Goal: Task Accomplishment & Management: Manage account settings

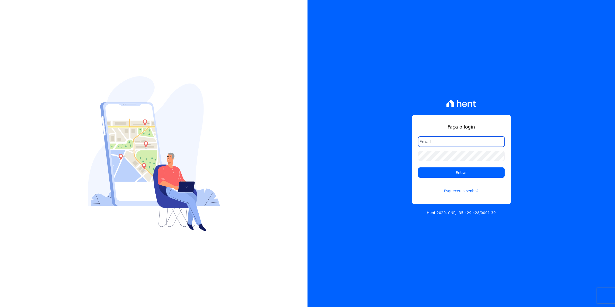
click at [435, 142] on input "email" at bounding box center [461, 141] width 86 height 10
type input "cobranca@munte.com.br"
click at [418, 167] on input "Entrar" at bounding box center [461, 172] width 86 height 10
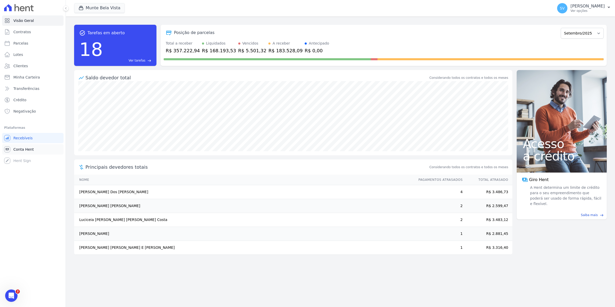
click at [19, 149] on span "Conta Hent" at bounding box center [23, 149] width 20 height 5
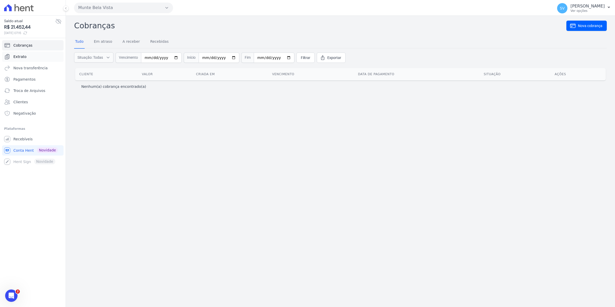
click at [24, 59] on span "Extrato" at bounding box center [19, 56] width 13 height 5
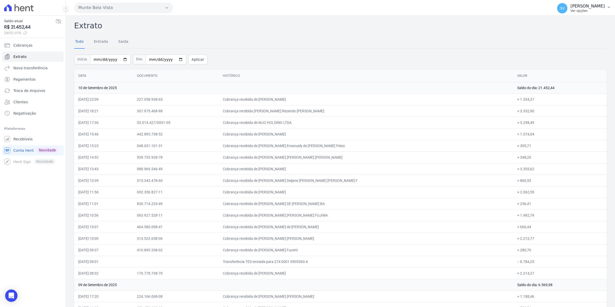
click at [564, 8] on span "SV" at bounding box center [562, 8] width 5 height 4
click at [24, 139] on span "Recebíveis" at bounding box center [22, 138] width 19 height 5
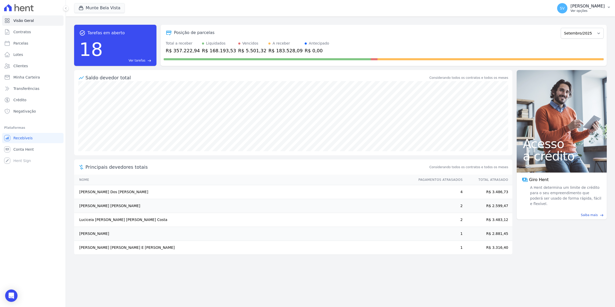
click at [564, 10] on span "SV" at bounding box center [562, 8] width 5 height 4
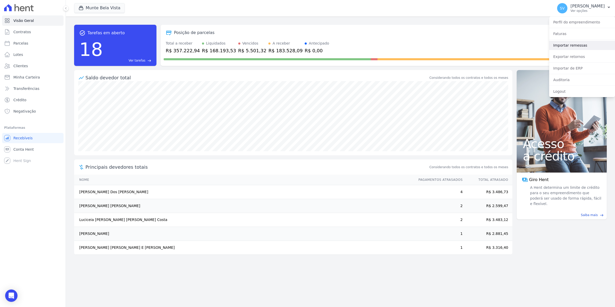
click at [563, 47] on link "Importar remessas" at bounding box center [582, 45] width 66 height 9
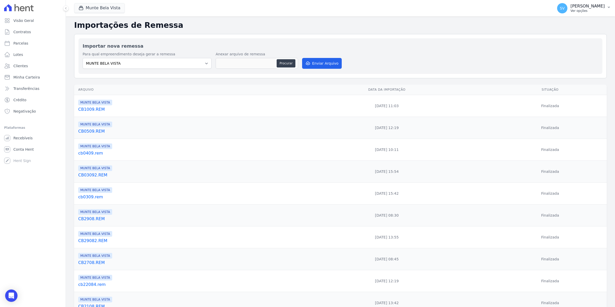
click at [567, 12] on span "SV" at bounding box center [562, 8] width 10 height 10
click at [566, 58] on link "Exportar retornos" at bounding box center [582, 56] width 66 height 9
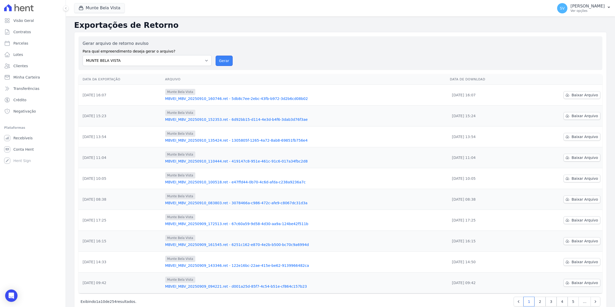
click at [223, 60] on button "Gerar" at bounding box center [224, 61] width 17 height 10
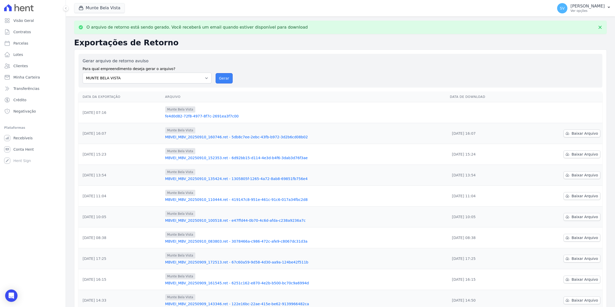
click at [228, 79] on button "Gerar" at bounding box center [224, 78] width 17 height 10
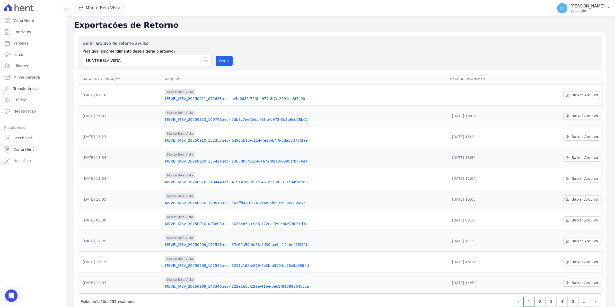
click at [579, 96] on span "Baixar Arquivo" at bounding box center [584, 94] width 26 height 5
click at [28, 138] on span "Recebíveis" at bounding box center [22, 137] width 19 height 5
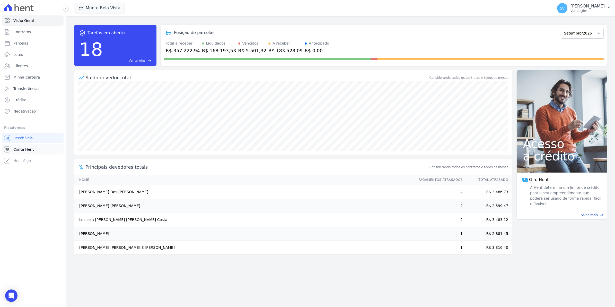
click at [21, 147] on span "Conta Hent" at bounding box center [23, 149] width 20 height 5
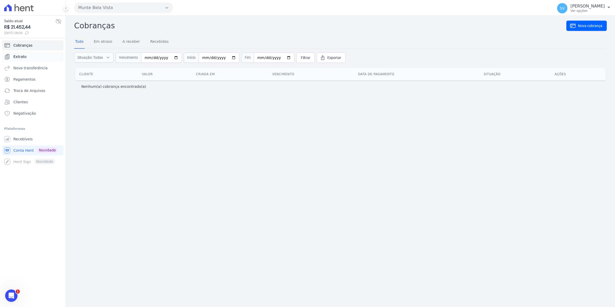
click at [19, 59] on link "Extrato" at bounding box center [32, 56] width 61 height 10
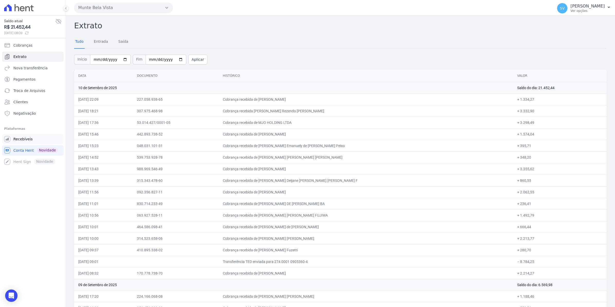
click at [28, 141] on span "Recebíveis" at bounding box center [22, 138] width 19 height 5
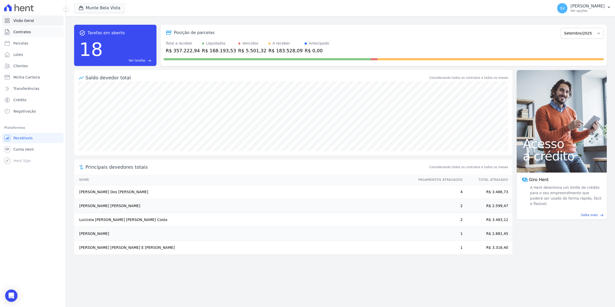
click at [19, 30] on span "Contratos" at bounding box center [21, 31] width 17 height 5
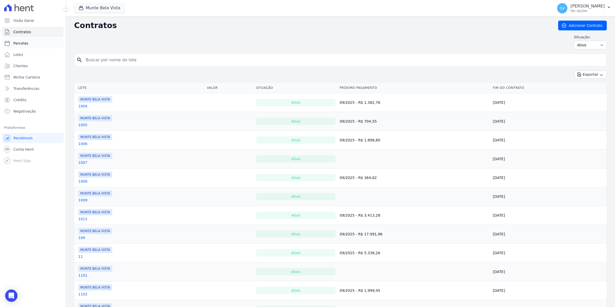
click at [22, 43] on span "Parcelas" at bounding box center [20, 43] width 15 height 5
select select
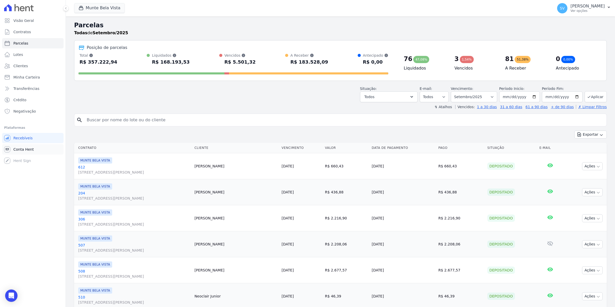
click at [19, 152] on link "Conta Hent" at bounding box center [32, 149] width 61 height 10
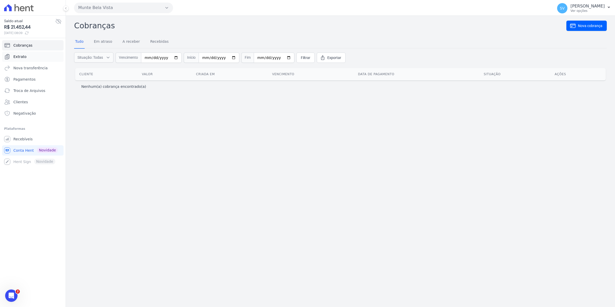
click at [23, 59] on link "Extrato" at bounding box center [32, 56] width 61 height 10
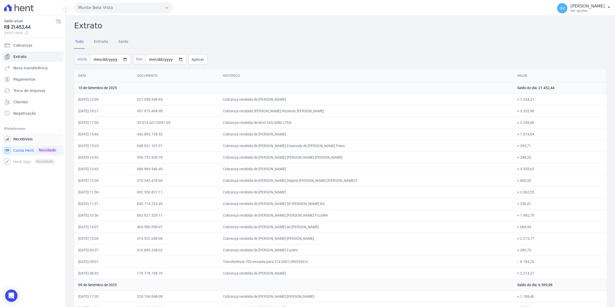
click at [28, 140] on span "Recebíveis" at bounding box center [22, 138] width 19 height 5
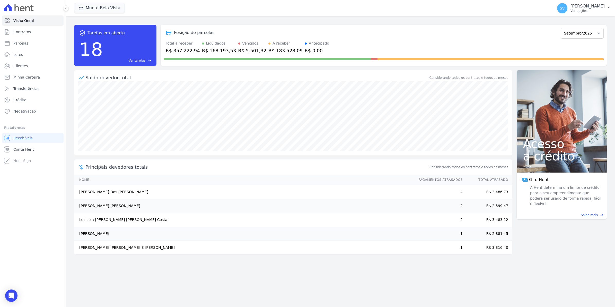
drag, startPoint x: 75, startPoint y: 248, endPoint x: 147, endPoint y: 253, distance: 72.6
click at [147, 253] on td "Renata Aparecida Fernandes E Silva" at bounding box center [243, 247] width 339 height 14
drag, startPoint x: 147, startPoint y: 253, endPoint x: 93, endPoint y: 230, distance: 59.1
click at [93, 230] on td "Jose Eduardo Veiga" at bounding box center [243, 234] width 339 height 14
click at [8, 149] on icon at bounding box center [7, 149] width 3 height 3
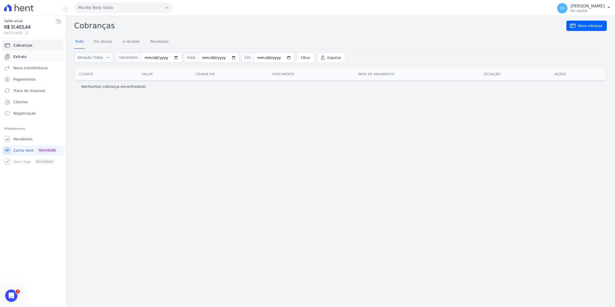
click at [19, 56] on span "Extrato" at bounding box center [19, 56] width 13 height 5
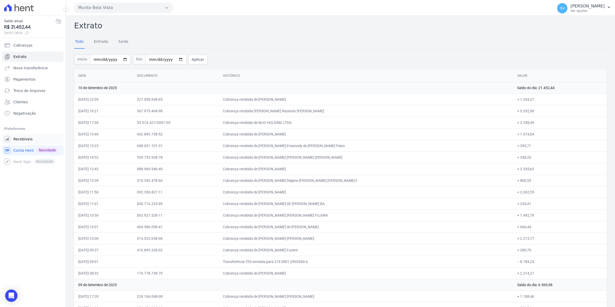
click at [24, 140] on span "Recebíveis" at bounding box center [22, 138] width 19 height 5
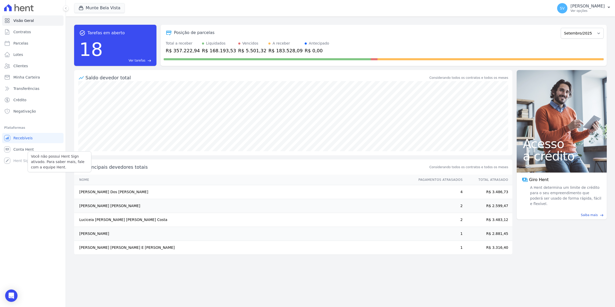
click at [31, 155] on p "Você não possui Hent Sign ativado. Para saber mais, fale com a equipe Hent." at bounding box center [59, 162] width 57 height 16
click at [26, 150] on span "Conta Hent" at bounding box center [23, 149] width 20 height 5
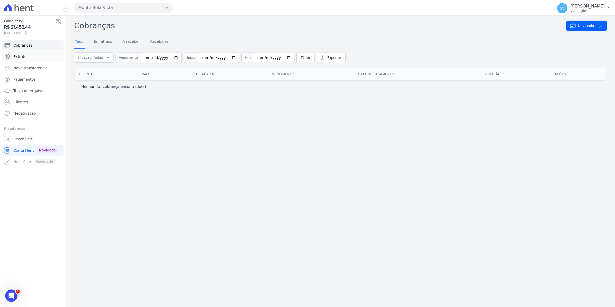
click at [21, 55] on span "Extrato" at bounding box center [19, 56] width 13 height 5
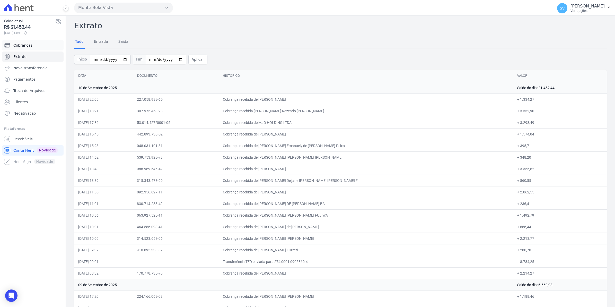
click at [16, 45] on span "Cobranças" at bounding box center [22, 45] width 19 height 5
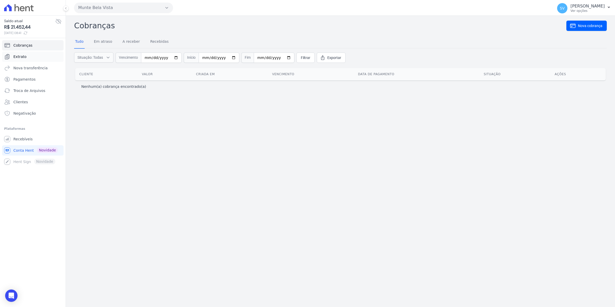
click at [23, 58] on span "Extrato" at bounding box center [19, 56] width 13 height 5
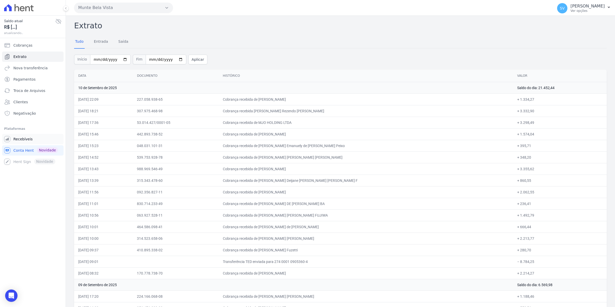
click at [30, 137] on span "Recebíveis" at bounding box center [22, 138] width 19 height 5
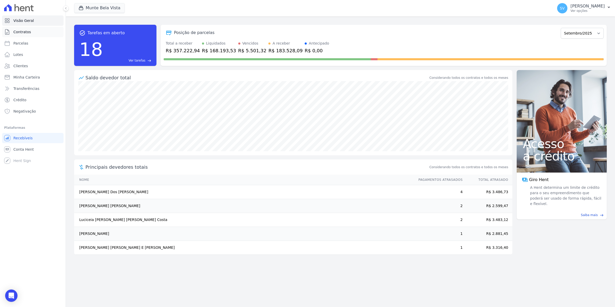
click at [19, 33] on span "Contratos" at bounding box center [21, 31] width 17 height 5
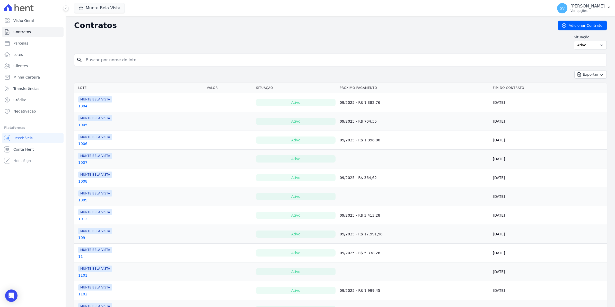
click at [90, 63] on input "search" at bounding box center [344, 60] width 522 height 10
type input "aline"
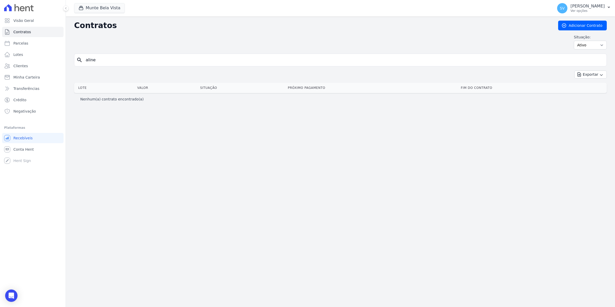
drag, startPoint x: 110, startPoint y: 61, endPoint x: 0, endPoint y: 74, distance: 110.3
click at [0, 74] on html "Visão Geral Contratos Parcelas Lotes Clientes Minha Carteira Transferências Cré…" at bounding box center [307, 153] width 615 height 307
type input "jansen"
click at [16, 42] on span "Parcelas" at bounding box center [20, 43] width 15 height 5
select select
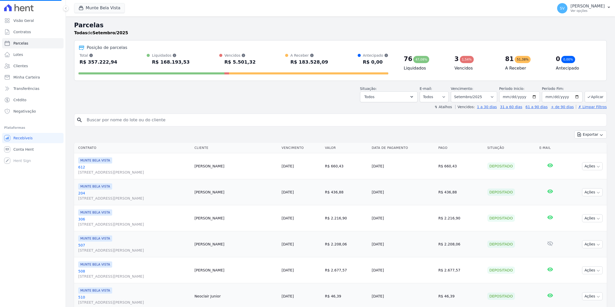
select select
click at [102, 121] on input "search" at bounding box center [344, 120] width 521 height 10
type input "ALINE"
select select
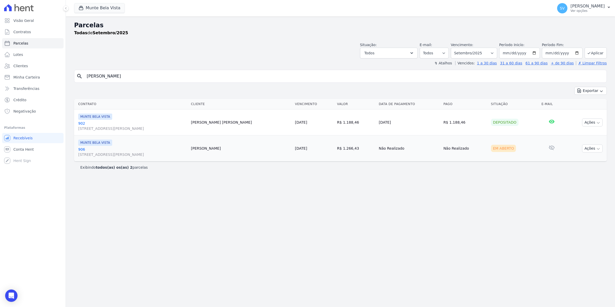
click at [79, 148] on link "906 Avenida Brigadeiro Faria Lima, 1306, 4 andar, Pinheiros" at bounding box center [132, 152] width 109 height 10
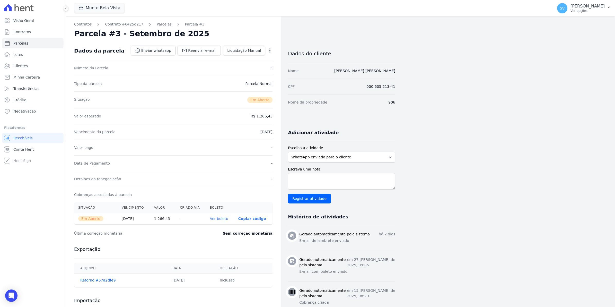
click at [270, 49] on icon "button" at bounding box center [269, 50] width 1 height 4
click at [252, 59] on link "Alterar" at bounding box center [247, 57] width 45 height 9
click at [239, 132] on input "2025-09-10" at bounding box center [252, 131] width 41 height 11
type input "[DATE]"
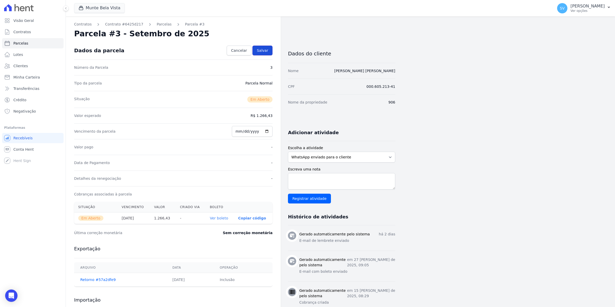
click at [264, 49] on span "Salvar" at bounding box center [262, 50] width 11 height 5
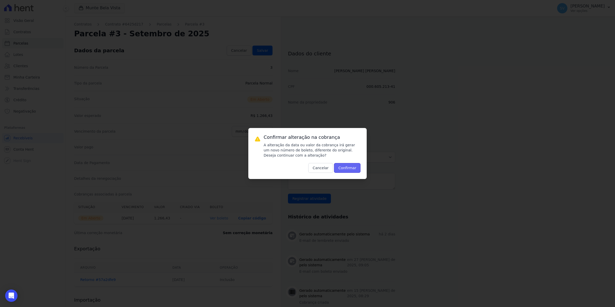
click at [343, 167] on button "Confirmar" at bounding box center [347, 168] width 27 height 10
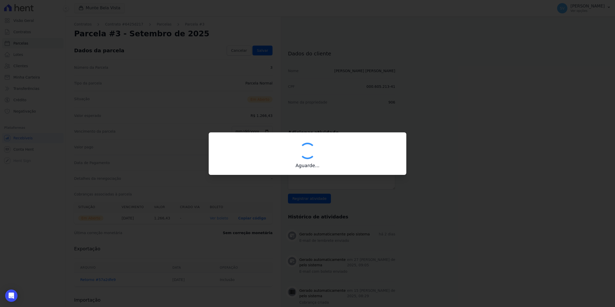
type input "00190000090335103300000652161175112000000126643"
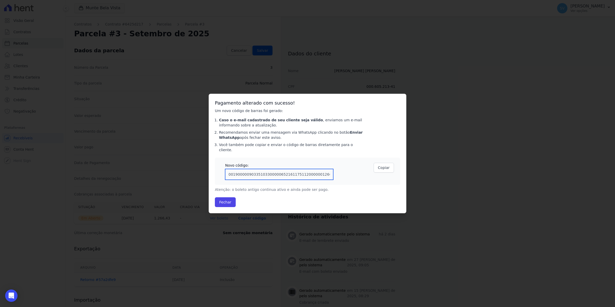
drag, startPoint x: 226, startPoint y: 171, endPoint x: 334, endPoint y: 175, distance: 108.4
click at [334, 175] on div "Novo código: 00190000090335103300000652161175112000000126643 Copiar" at bounding box center [307, 170] width 185 height 27
click at [532, 184] on div "Confirmar alteração na cobrança A alteração da data ou valor da cobrança irá ge…" at bounding box center [307, 153] width 615 height 307
click at [222, 199] on button "Fechar" at bounding box center [225, 202] width 21 height 10
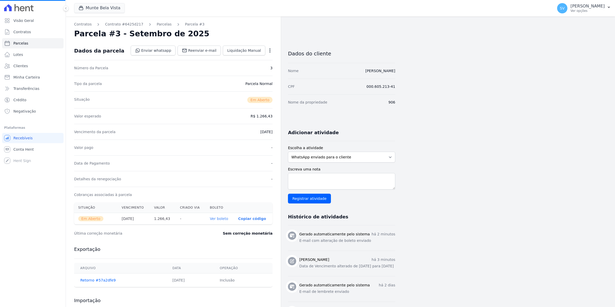
select select
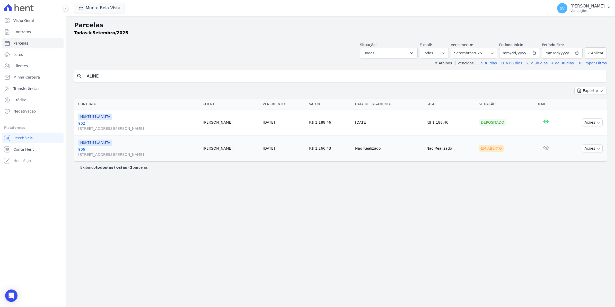
drag, startPoint x: 125, startPoint y: 71, endPoint x: 120, endPoint y: 76, distance: 7.5
click at [125, 71] on div "search ALINE" at bounding box center [340, 76] width 532 height 13
drag, startPoint x: 120, startPoint y: 76, endPoint x: -1, endPoint y: 76, distance: 121.1
click at [0, 76] on html "Visão Geral Contratos Parcelas Lotes Clientes Minha Carteira Transferências Cré…" at bounding box center [307, 153] width 615 height 307
type input "ligia"
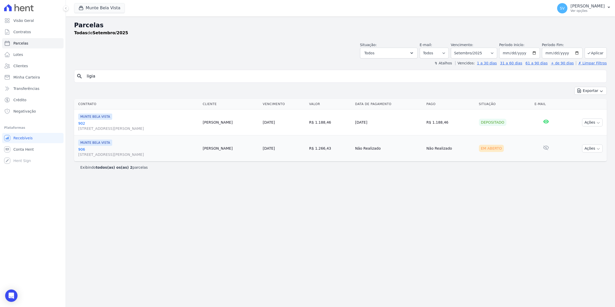
select select
click at [78, 125] on td "MUNTE BELA VISTA 1108 Avenida Brigadeiro Faria Lima, 1306, 4 andar, Pinheiros" at bounding box center [138, 122] width 129 height 26
click at [81, 124] on link "1108 Avenida Brigadeiro Faria Lima, 1306, 4 andar, Pinheiros" at bounding box center [139, 126] width 123 height 10
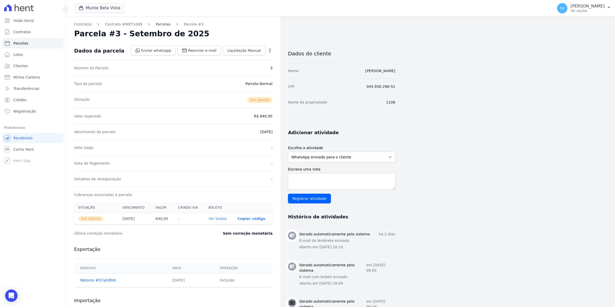
click at [160, 23] on link "Parcelas" at bounding box center [163, 24] width 15 height 5
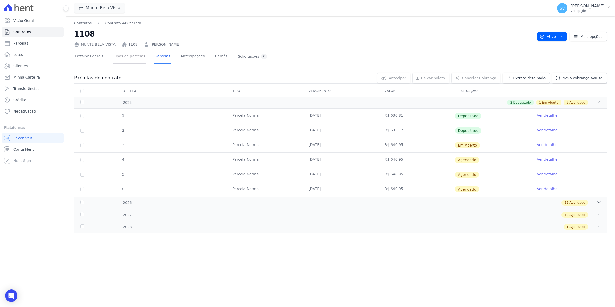
click at [118, 57] on link "Tipos de parcelas" at bounding box center [129, 57] width 33 height 14
click at [180, 57] on link "Antecipações" at bounding box center [193, 57] width 26 height 14
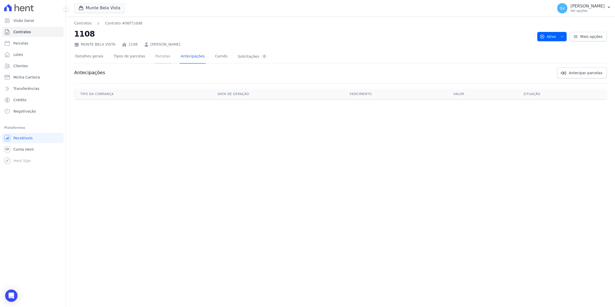
click at [154, 55] on link "Parcelas" at bounding box center [162, 57] width 17 height 14
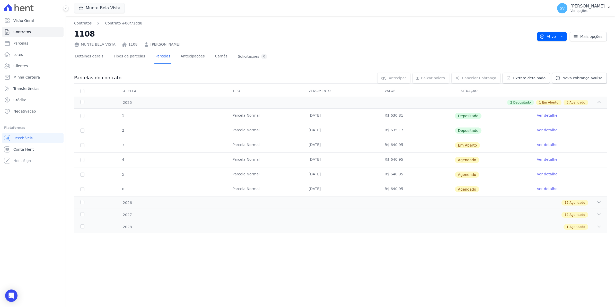
click at [542, 145] on link "Ver detalhe" at bounding box center [547, 144] width 21 height 5
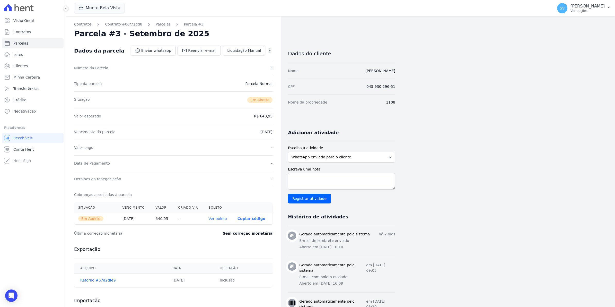
click at [269, 50] on icon "button" at bounding box center [269, 50] width 5 height 5
click at [246, 59] on link "Alterar" at bounding box center [247, 57] width 45 height 9
click at [242, 129] on input "2025-09-10" at bounding box center [252, 131] width 41 height 11
type input "[DATE]"
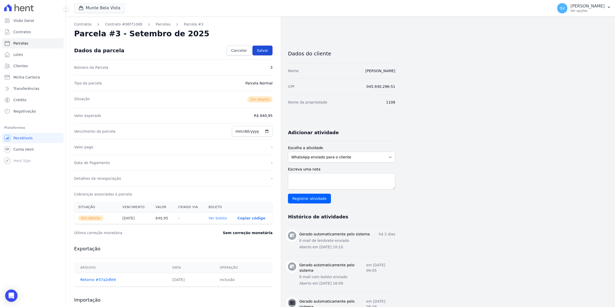
click at [267, 53] on link "Salvar" at bounding box center [262, 51] width 20 height 10
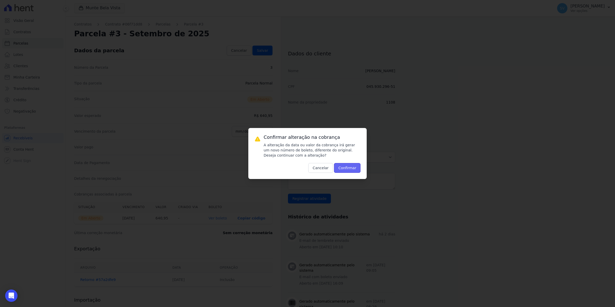
click at [348, 169] on button "Confirmar" at bounding box center [347, 168] width 27 height 10
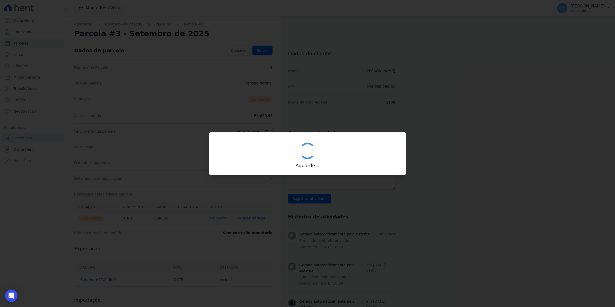
type input "00190000090335103300000652150178512000000064095"
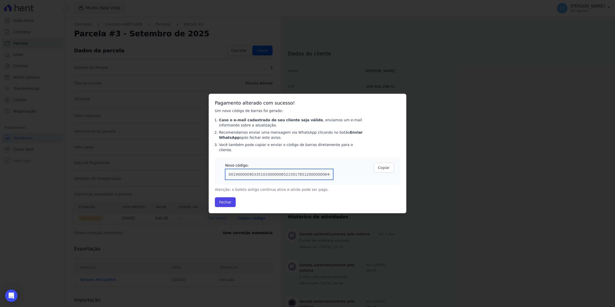
drag, startPoint x: 323, startPoint y: 171, endPoint x: 71, endPoint y: 177, distance: 251.9
click at [71, 177] on div "Confirmar alteração na cobrança A alteração da data ou valor da cobrança irá ge…" at bounding box center [307, 153] width 615 height 307
click at [226, 199] on button "Fechar" at bounding box center [225, 202] width 21 height 10
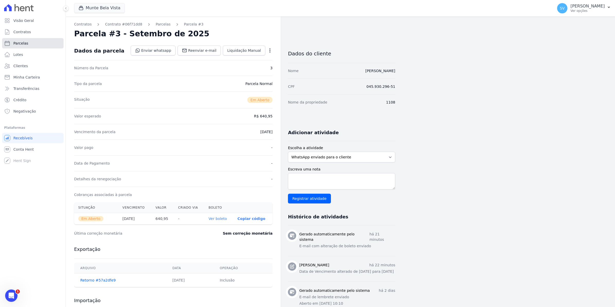
click at [8, 42] on icon at bounding box center [7, 43] width 6 height 6
select select
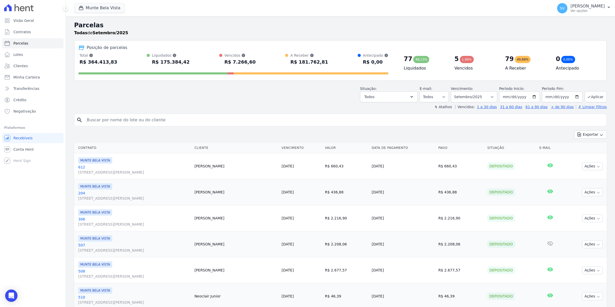
click at [89, 121] on input "search" at bounding box center [344, 120] width 521 height 10
click at [10, 28] on link "Contratos" at bounding box center [32, 32] width 61 height 10
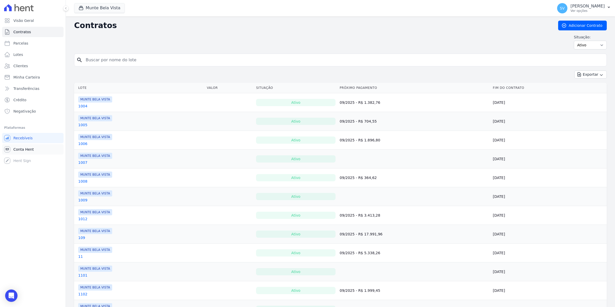
click at [30, 147] on span "Conta Hent" at bounding box center [23, 149] width 20 height 5
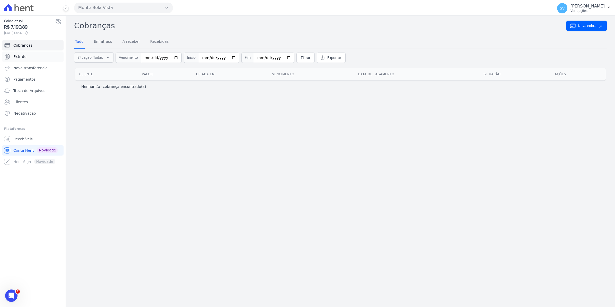
click at [15, 57] on span "Extrato" at bounding box center [19, 56] width 13 height 5
click at [18, 143] on link "Recebíveis" at bounding box center [32, 139] width 61 height 10
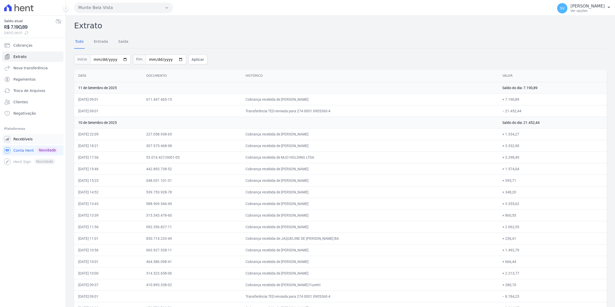
click at [21, 138] on span "Recebíveis" at bounding box center [22, 138] width 19 height 5
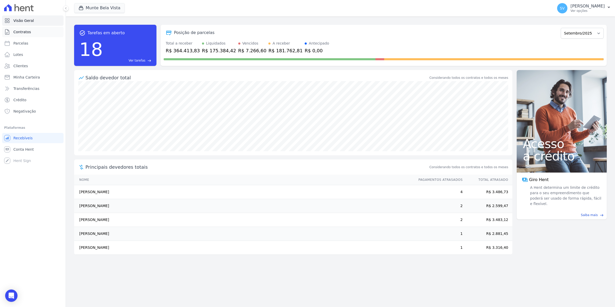
click at [20, 33] on span "Contratos" at bounding box center [21, 31] width 17 height 5
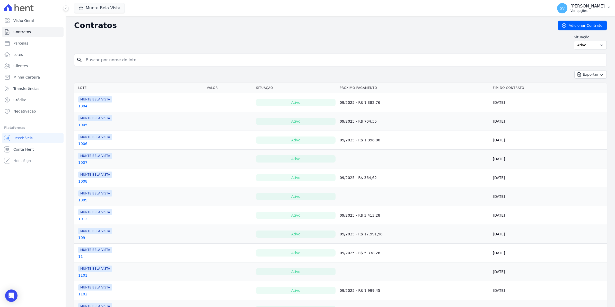
click at [566, 11] on span "SV" at bounding box center [562, 8] width 10 height 10
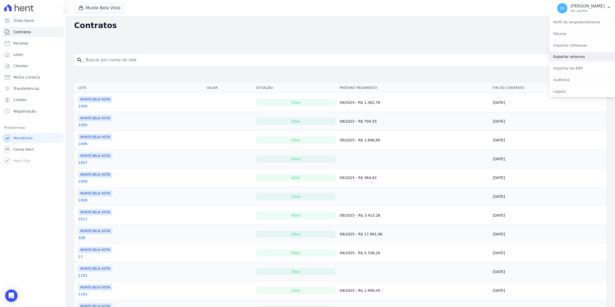
click at [565, 57] on link "Exportar retornos" at bounding box center [582, 56] width 66 height 9
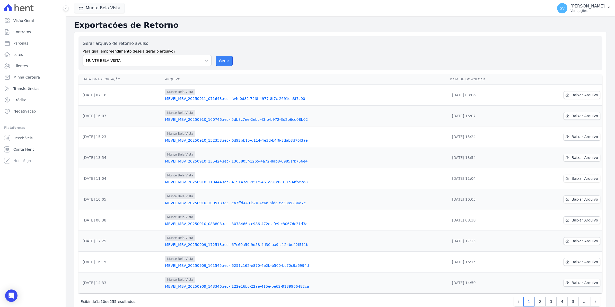
click at [225, 63] on button "Gerar" at bounding box center [224, 61] width 17 height 10
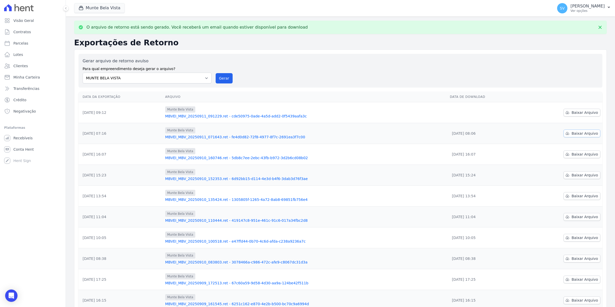
click at [577, 133] on span "Baixar Arquivo" at bounding box center [584, 133] width 26 height 5
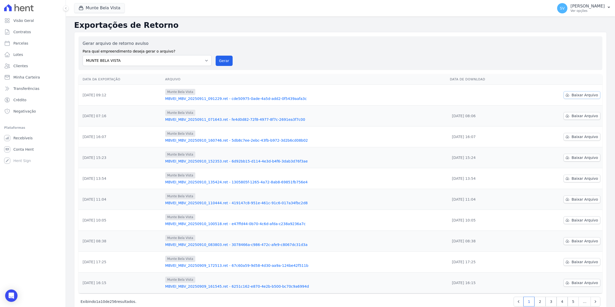
click at [586, 98] on link "Baixar Arquivo" at bounding box center [581, 95] width 37 height 8
click at [376, 79] on th "Arquivo" at bounding box center [305, 79] width 285 height 11
click at [26, 150] on span "Conta Hent" at bounding box center [23, 149] width 20 height 5
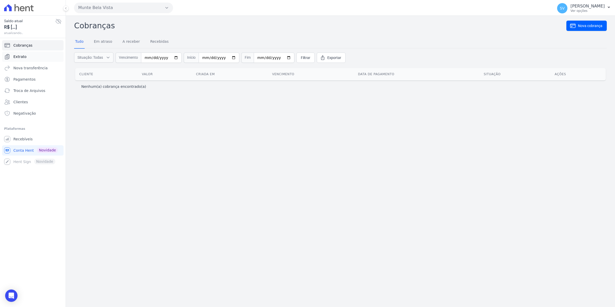
click at [22, 55] on span "Extrato" at bounding box center [19, 56] width 13 height 5
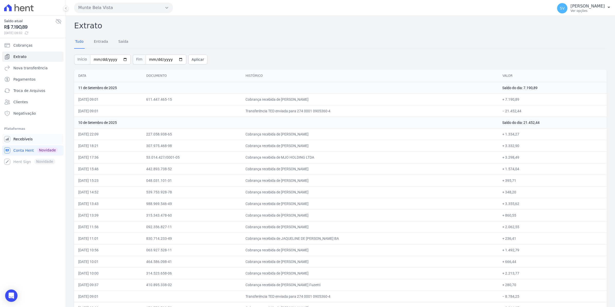
click at [14, 141] on span "Recebíveis" at bounding box center [22, 138] width 19 height 5
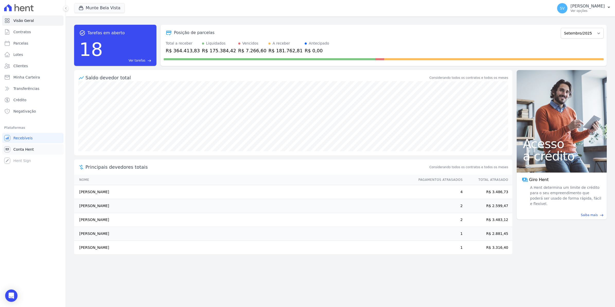
click at [21, 150] on span "Conta Hent" at bounding box center [23, 149] width 20 height 5
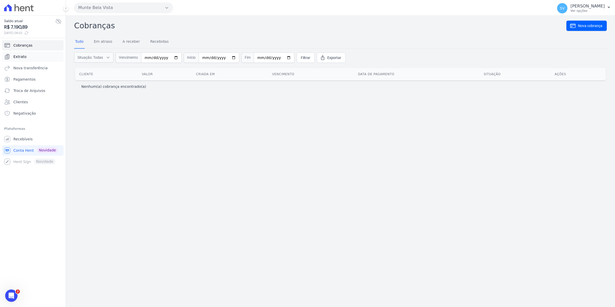
click at [16, 57] on span "Extrato" at bounding box center [19, 56] width 13 height 5
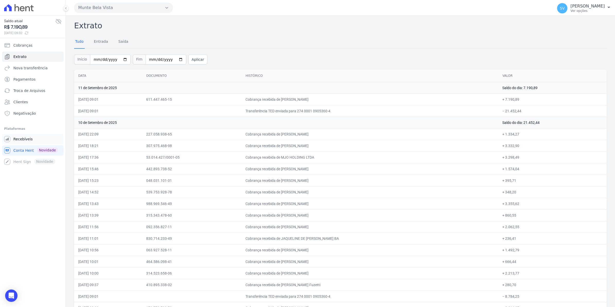
click at [20, 141] on span "Recebíveis" at bounding box center [22, 138] width 19 height 5
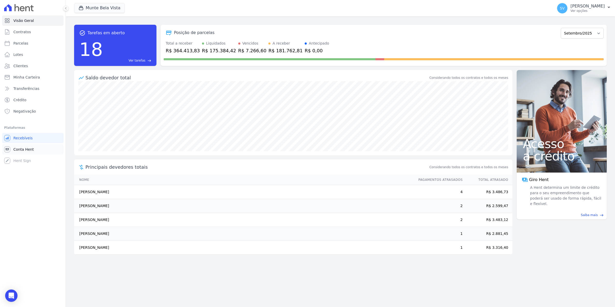
click at [17, 148] on span "Conta Hent" at bounding box center [23, 149] width 20 height 5
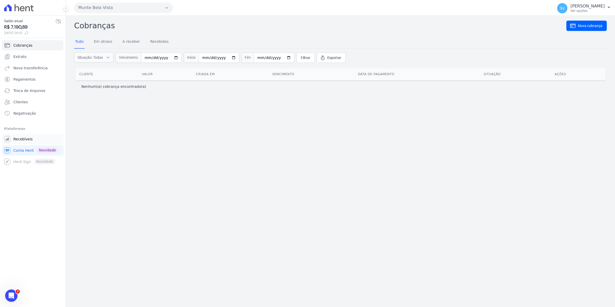
click at [20, 139] on span "Recebíveis" at bounding box center [22, 138] width 19 height 5
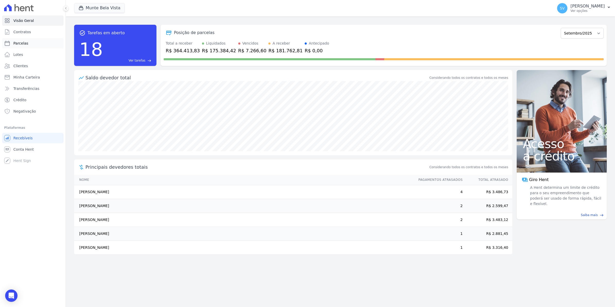
click at [16, 40] on link "Parcelas" at bounding box center [32, 43] width 61 height 10
select select
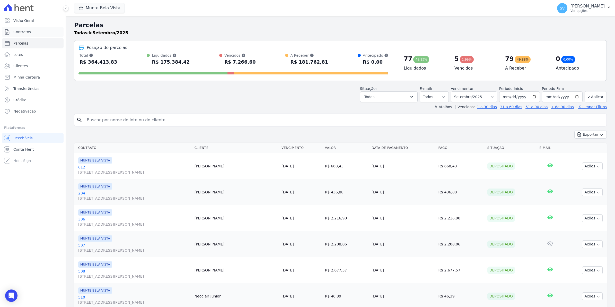
click at [20, 32] on span "Contratos" at bounding box center [21, 31] width 17 height 5
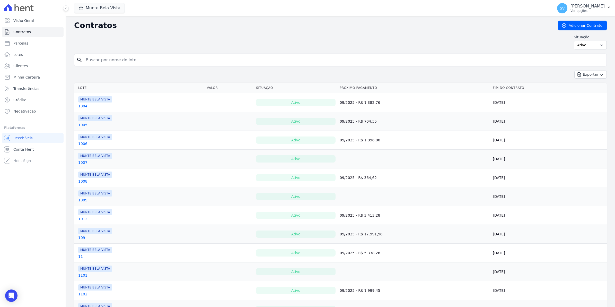
click at [93, 62] on input "search" at bounding box center [344, 60] width 522 height 10
type input "aline"
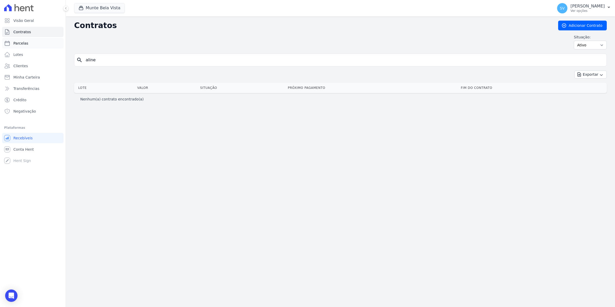
click at [23, 43] on span "Parcelas" at bounding box center [20, 43] width 15 height 5
select select
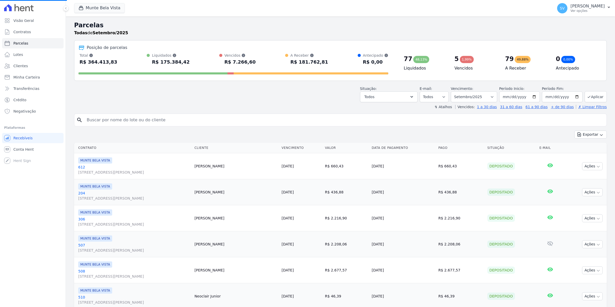
select select
click at [140, 122] on input "search" at bounding box center [344, 120] width 521 height 10
type input "aline"
select select
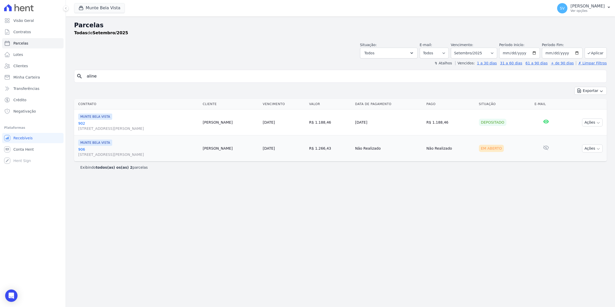
click at [83, 151] on link "906 Avenida Brigadeiro Faria Lima, 1306, 4 andar, Pinheiros" at bounding box center [138, 152] width 120 height 10
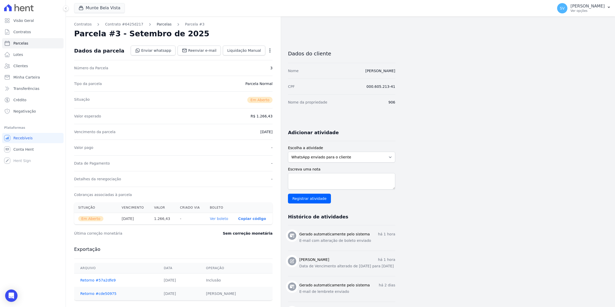
click at [157, 25] on link "Parcelas" at bounding box center [164, 24] width 15 height 5
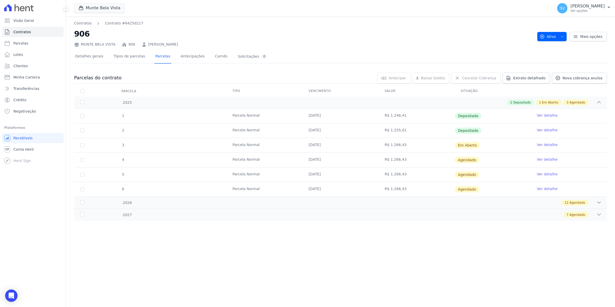
click at [549, 160] on link "Ver detalhe" at bounding box center [547, 159] width 21 height 5
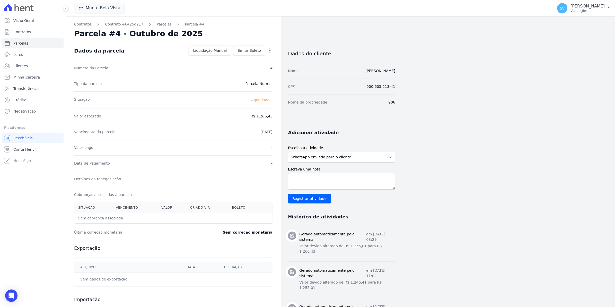
click at [270, 51] on icon "button" at bounding box center [269, 50] width 5 height 5
click at [248, 60] on link "Alterar" at bounding box center [247, 57] width 45 height 9
click at [241, 132] on input "2025-10-10" at bounding box center [252, 131] width 41 height 11
type input "2025-10-15"
click at [265, 52] on span "Salvar" at bounding box center [262, 50] width 11 height 5
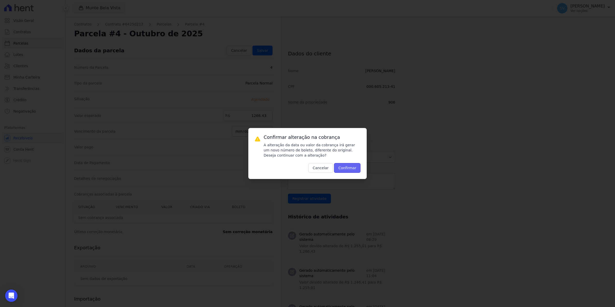
click at [345, 168] on button "Confirmar" at bounding box center [347, 168] width 27 height 10
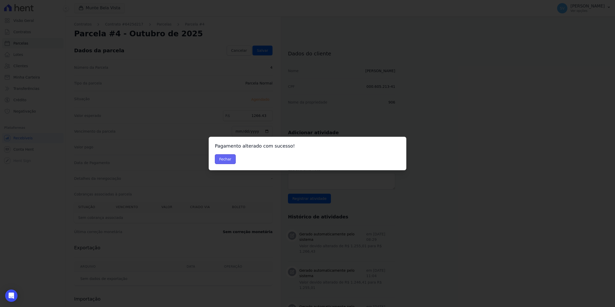
click at [224, 160] on button "Fechar" at bounding box center [225, 159] width 21 height 10
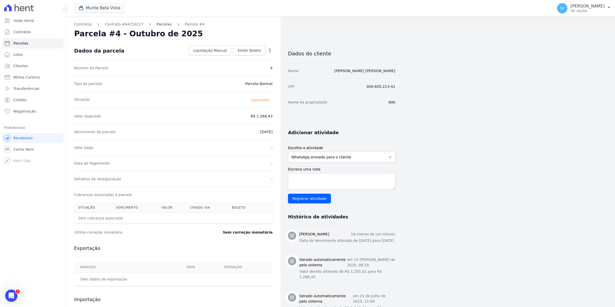
click at [157, 25] on link "Parcelas" at bounding box center [164, 24] width 15 height 5
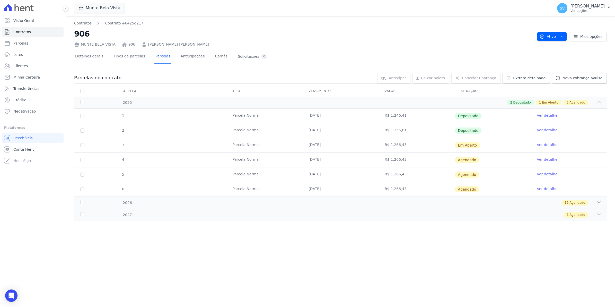
click at [540, 174] on link "Ver detalhe" at bounding box center [547, 173] width 21 height 5
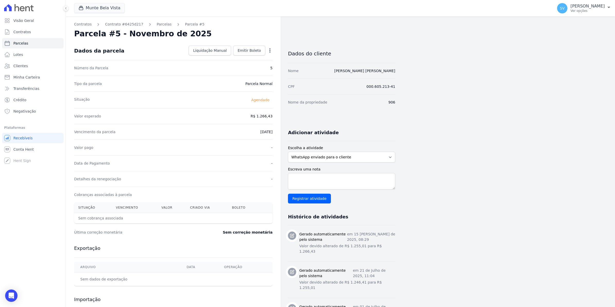
click at [269, 52] on icon "button" at bounding box center [269, 50] width 1 height 4
click at [245, 57] on link "Alterar" at bounding box center [247, 57] width 45 height 9
click at [237, 131] on input "2025-11-10" at bounding box center [252, 131] width 41 height 11
type input "2025-11-15"
click at [260, 50] on span "Salvar" at bounding box center [262, 50] width 11 height 5
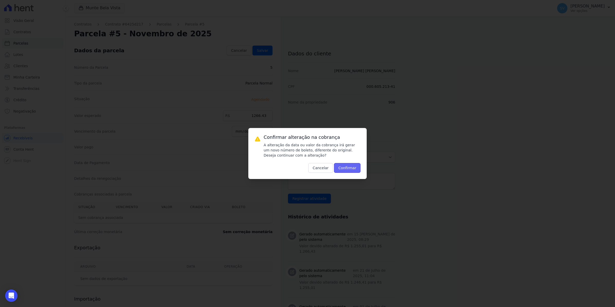
click at [353, 169] on button "Confirmar" at bounding box center [347, 168] width 27 height 10
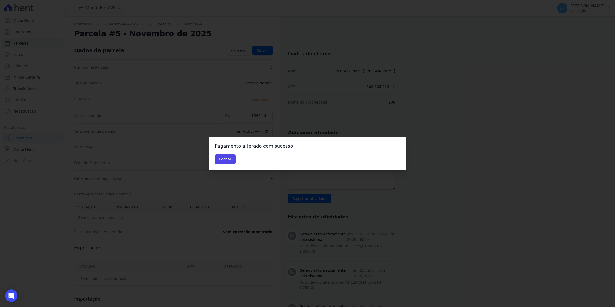
click at [213, 158] on div "Pagamento alterado com sucesso! Fechar" at bounding box center [308, 153] width 198 height 33
click at [231, 158] on button "Fechar" at bounding box center [225, 159] width 21 height 10
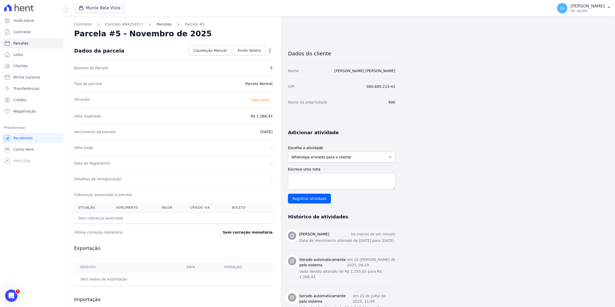
click at [157, 22] on link "Parcelas" at bounding box center [164, 24] width 15 height 5
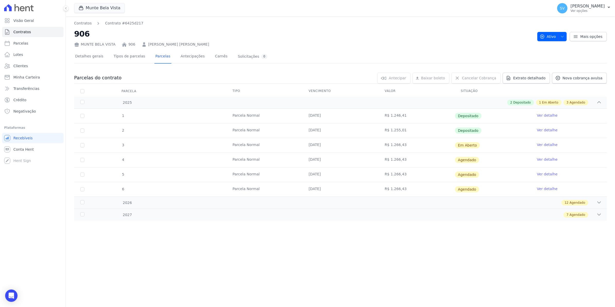
click at [549, 190] on link "Ver detalhe" at bounding box center [547, 188] width 21 height 5
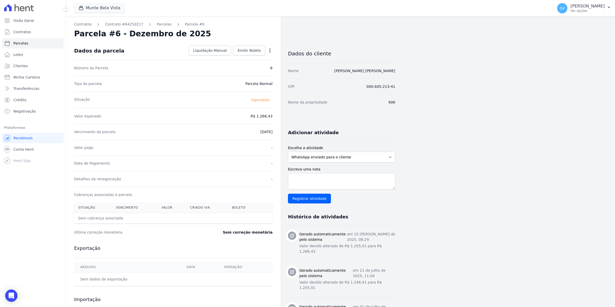
click at [269, 49] on icon "button" at bounding box center [269, 50] width 5 height 5
click at [246, 70] on link "Antecipar" at bounding box center [247, 66] width 45 height 9
click at [236, 59] on link "Alterar" at bounding box center [247, 57] width 45 height 9
click at [238, 133] on input "2025-12-10" at bounding box center [252, 131] width 41 height 11
type input "2025-12-15"
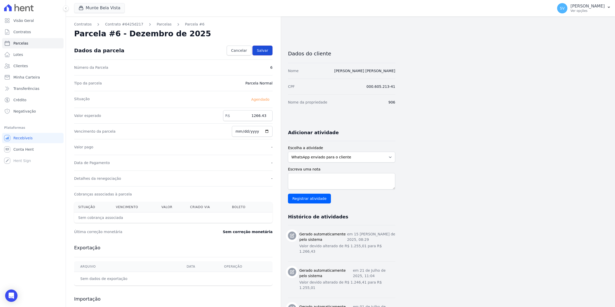
click at [261, 50] on span "Salvar" at bounding box center [262, 50] width 11 height 5
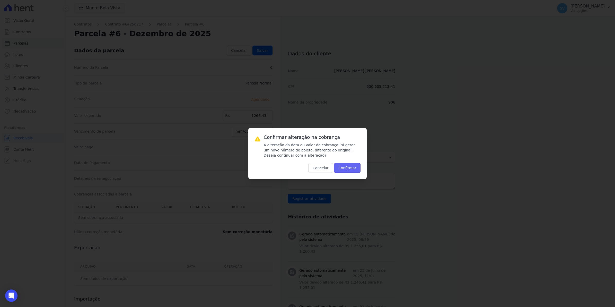
click at [349, 169] on button "Confirmar" at bounding box center [347, 168] width 27 height 10
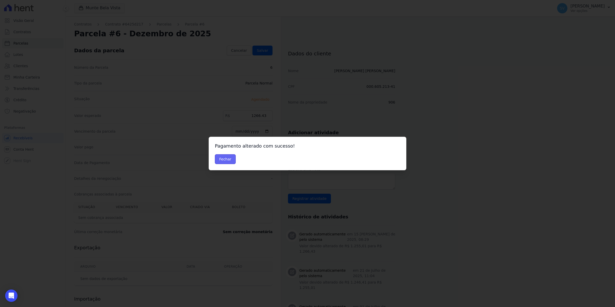
click at [220, 163] on button "Fechar" at bounding box center [225, 159] width 21 height 10
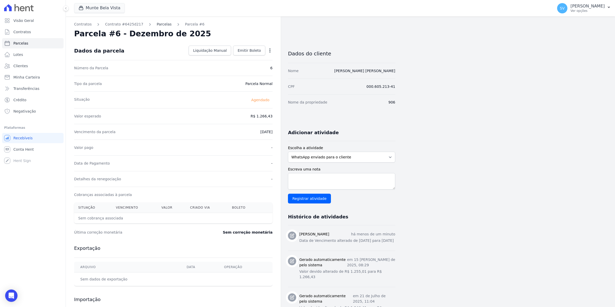
click at [159, 25] on link "Parcelas" at bounding box center [164, 24] width 15 height 5
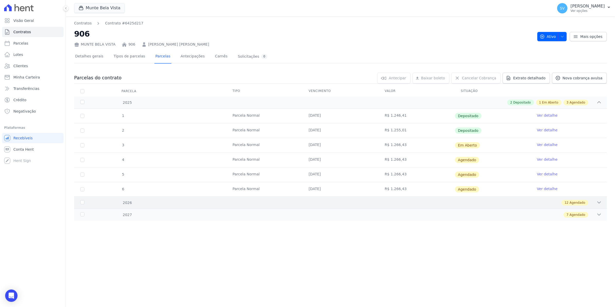
click at [81, 205] on div "2026" at bounding box center [103, 202] width 49 height 5
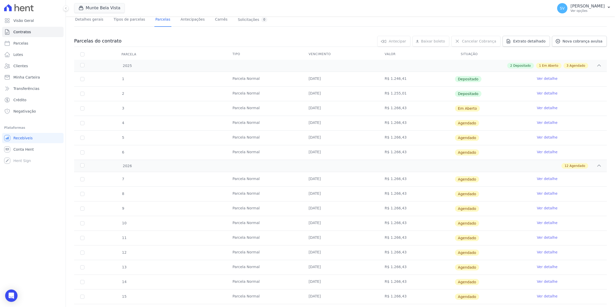
scroll to position [64, 0]
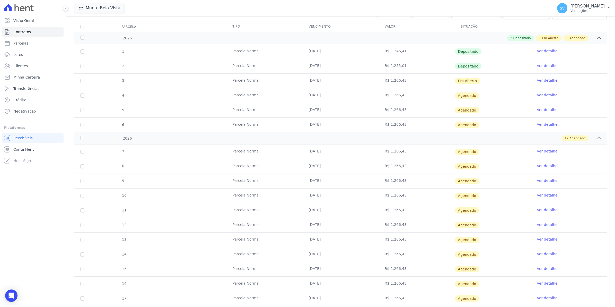
click at [540, 150] on link "Ver detalhe" at bounding box center [547, 150] width 21 height 5
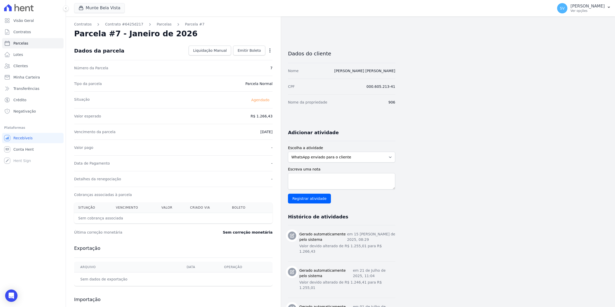
click at [267, 52] on icon "button" at bounding box center [269, 50] width 5 height 5
click at [254, 59] on link "Alterar" at bounding box center [247, 57] width 45 height 9
click at [240, 131] on input "[DATE]" at bounding box center [252, 131] width 41 height 11
type input "[DATE]"
click at [261, 50] on span "Salvar" at bounding box center [262, 50] width 11 height 5
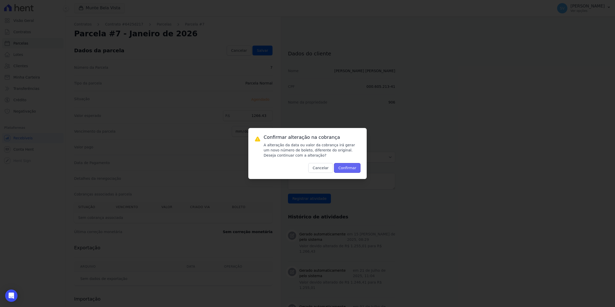
click at [351, 169] on button "Confirmar" at bounding box center [347, 168] width 27 height 10
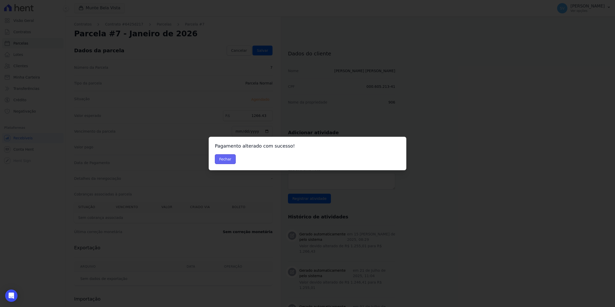
click at [221, 160] on button "Fechar" at bounding box center [225, 159] width 21 height 10
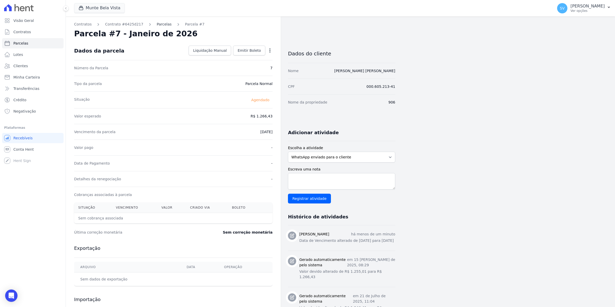
click at [157, 23] on link "Parcelas" at bounding box center [164, 24] width 15 height 5
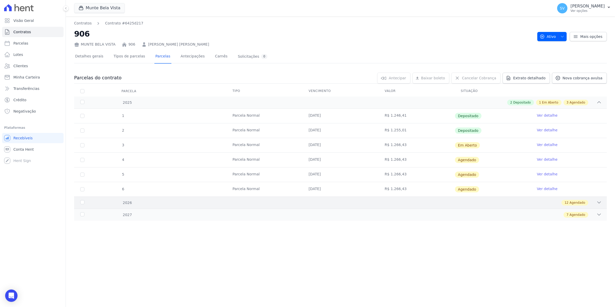
click at [595, 203] on div "12 Agendado" at bounding box center [367, 203] width 470 height 6
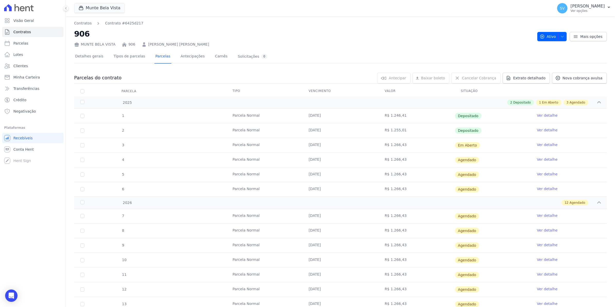
click at [547, 229] on link "Ver detalhe" at bounding box center [547, 229] width 21 height 5
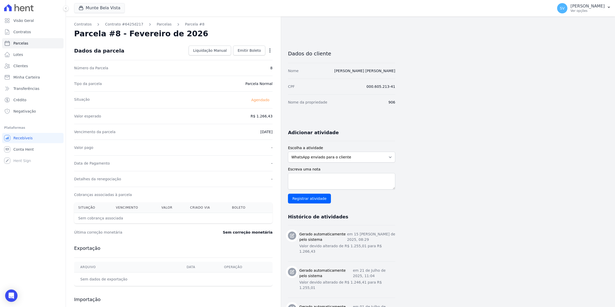
click at [269, 52] on icon "button" at bounding box center [269, 50] width 5 height 5
click at [258, 60] on link "Alterar" at bounding box center [247, 57] width 45 height 9
click at [251, 131] on input "[DATE]" at bounding box center [252, 131] width 41 height 11
click at [238, 131] on input "[DATE]" at bounding box center [252, 131] width 41 height 11
type input "[DATE]"
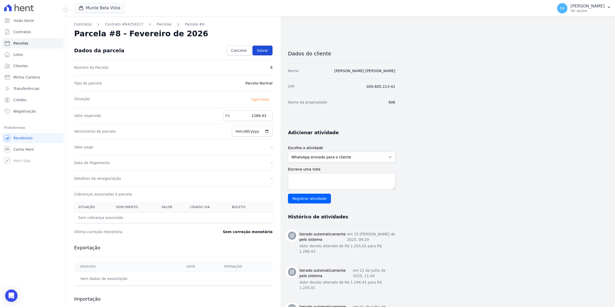
click at [261, 49] on span "Salvar" at bounding box center [262, 50] width 11 height 5
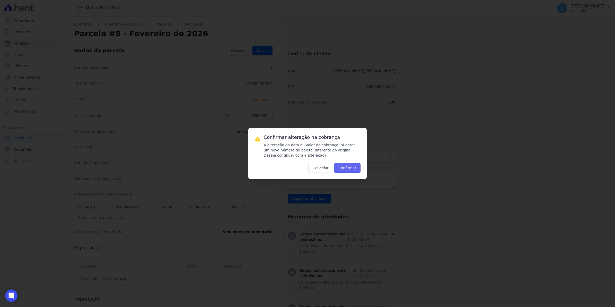
click at [351, 170] on button "Confirmar" at bounding box center [347, 168] width 27 height 10
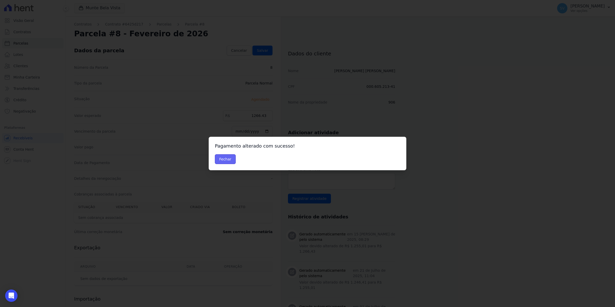
click at [225, 161] on button "Fechar" at bounding box center [225, 159] width 21 height 10
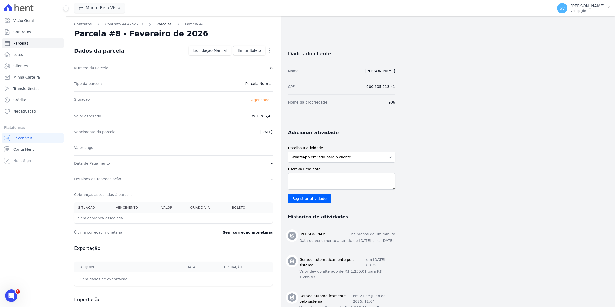
click at [158, 24] on link "Parcelas" at bounding box center [164, 24] width 15 height 5
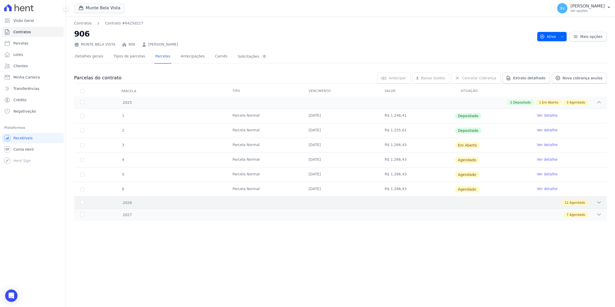
click at [597, 202] on icon at bounding box center [598, 202] width 3 height 2
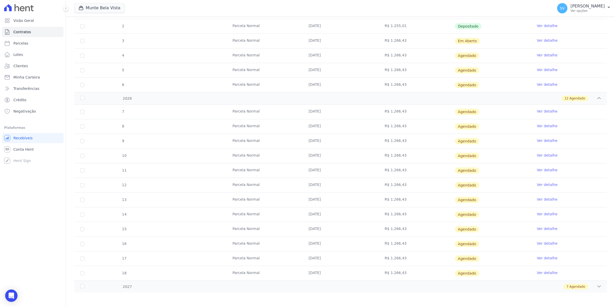
scroll to position [106, 0]
click at [540, 138] on link "Ver detalhe" at bounding box center [547, 139] width 21 height 5
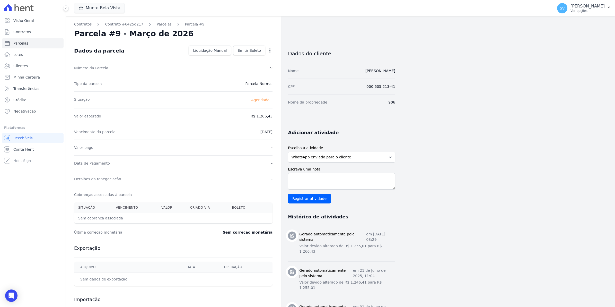
click at [270, 49] on icon "button" at bounding box center [269, 50] width 1 height 4
click at [244, 56] on link "Alterar" at bounding box center [247, 57] width 45 height 9
click at [241, 130] on input "[DATE]" at bounding box center [252, 131] width 41 height 11
type input "[DATE]"
click at [261, 49] on span "Salvar" at bounding box center [262, 50] width 11 height 5
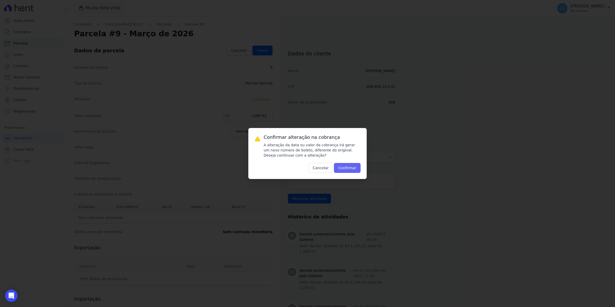
click at [346, 166] on button "Confirmar" at bounding box center [347, 168] width 27 height 10
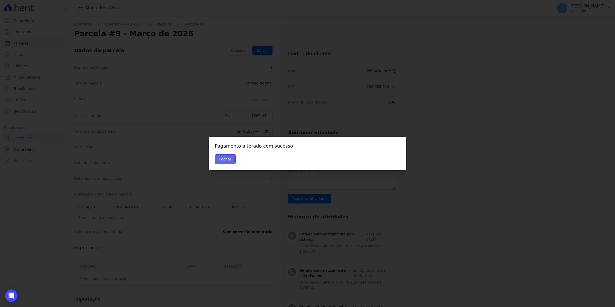
click at [225, 157] on button "Fechar" at bounding box center [225, 159] width 21 height 10
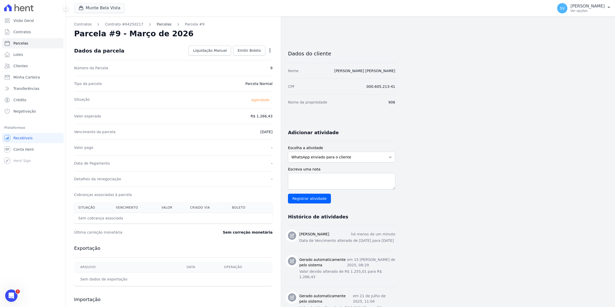
click at [157, 25] on link "Parcelas" at bounding box center [164, 24] width 15 height 5
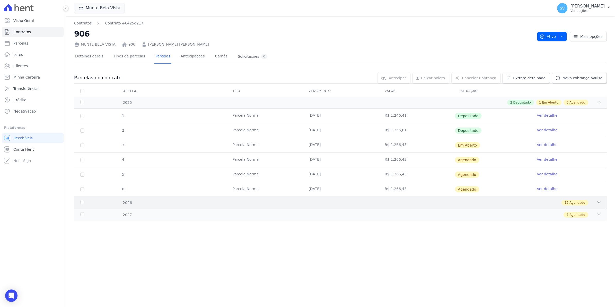
click at [83, 202] on div "2026" at bounding box center [103, 202] width 49 height 5
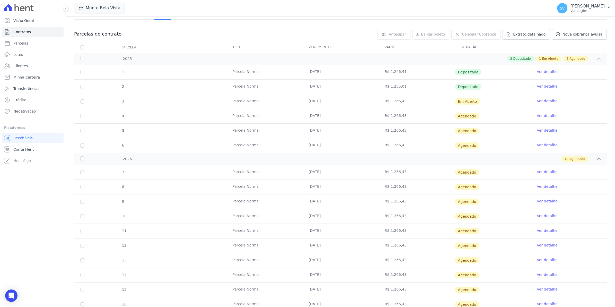
scroll to position [64, 0]
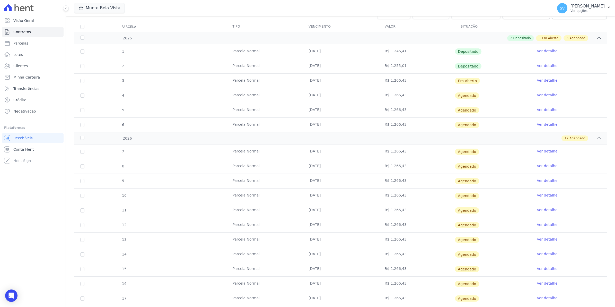
click at [547, 196] on link "Ver detalhe" at bounding box center [547, 194] width 21 height 5
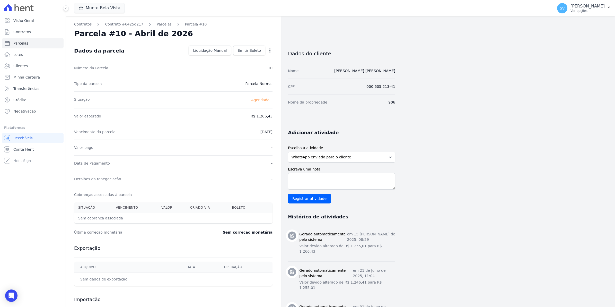
click at [266, 51] on div "Open options Alterar Antecipar" at bounding box center [268, 51] width 7 height 9
click at [271, 51] on icon "button" at bounding box center [269, 50] width 5 height 5
click at [247, 57] on link "Alterar" at bounding box center [247, 57] width 45 height 9
click at [238, 131] on input "2026-04-10" at bounding box center [252, 131] width 41 height 11
type input "2026-04-15"
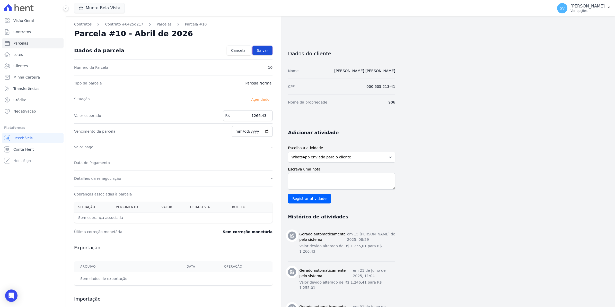
click at [261, 49] on span "Salvar" at bounding box center [262, 50] width 11 height 5
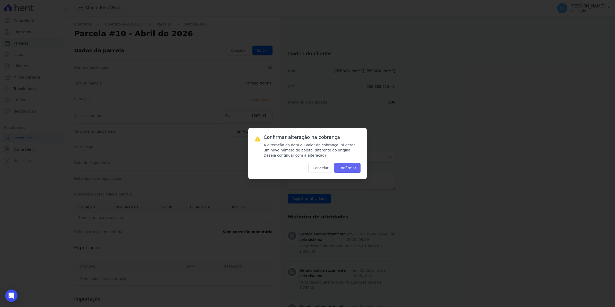
click at [336, 167] on button "Confirmar" at bounding box center [347, 168] width 27 height 10
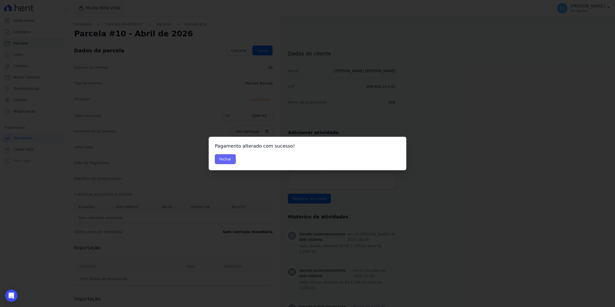
click at [226, 162] on button "Fechar" at bounding box center [225, 159] width 21 height 10
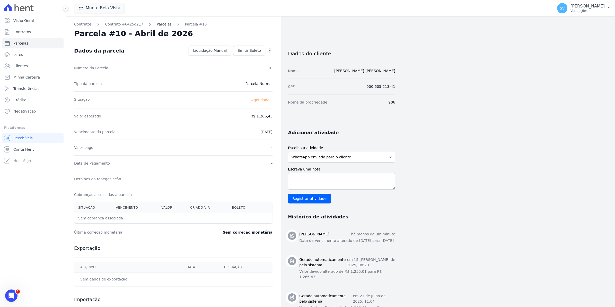
click at [157, 26] on link "Parcelas" at bounding box center [164, 24] width 15 height 5
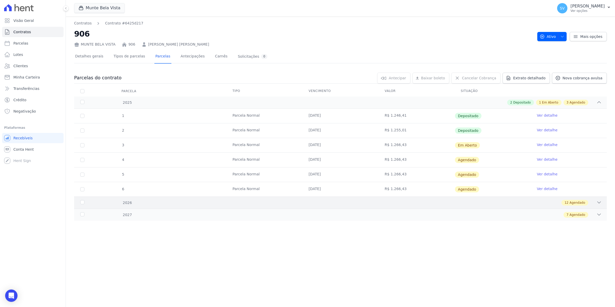
click at [597, 205] on icon at bounding box center [598, 202] width 5 height 5
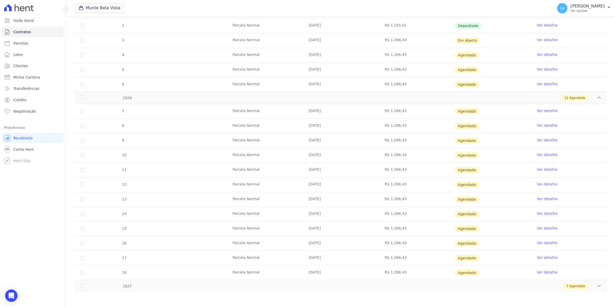
scroll to position [106, 0]
click at [544, 169] on link "Ver detalhe" at bounding box center [547, 168] width 21 height 5
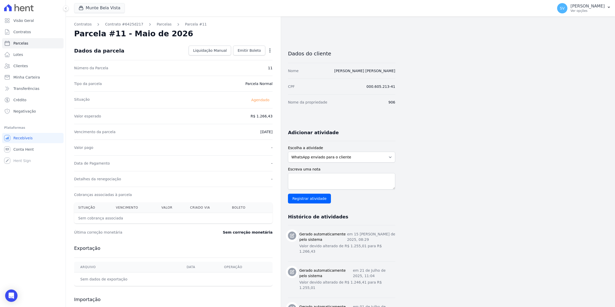
click at [266, 48] on div "Open options Alterar Antecipar" at bounding box center [268, 51] width 7 height 9
click at [269, 52] on icon "button" at bounding box center [269, 50] width 5 height 5
click at [245, 59] on link "Alterar" at bounding box center [247, 57] width 45 height 9
click at [241, 131] on input "2026-05-10" at bounding box center [252, 131] width 41 height 11
type input "2026-05-15"
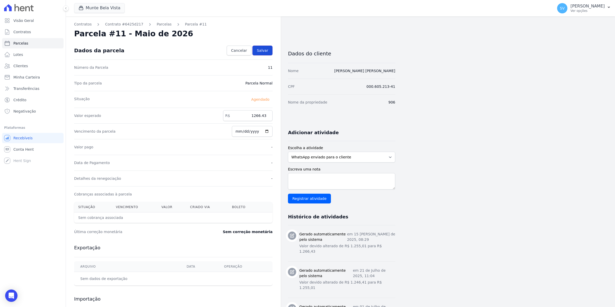
click at [264, 50] on span "Salvar" at bounding box center [262, 50] width 11 height 5
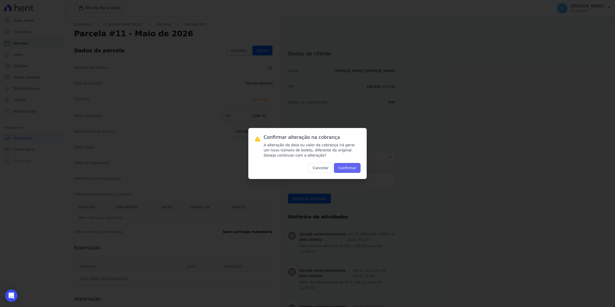
click at [343, 168] on button "Confirmar" at bounding box center [347, 168] width 27 height 10
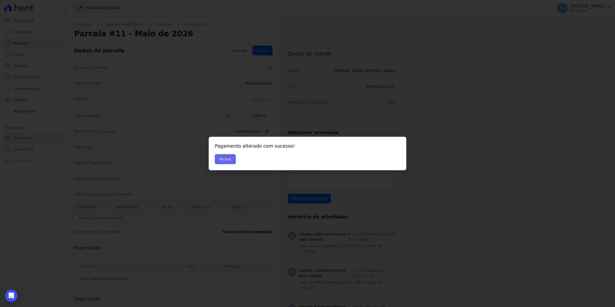
click at [224, 159] on button "Fechar" at bounding box center [225, 159] width 21 height 10
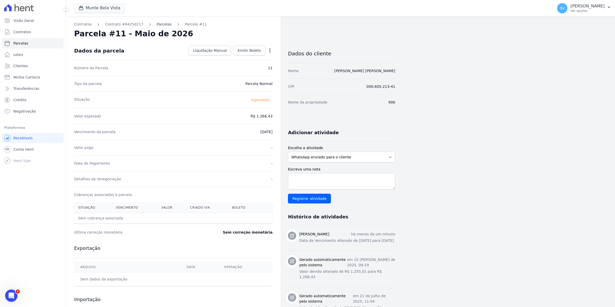
click at [161, 25] on link "Parcelas" at bounding box center [164, 24] width 15 height 5
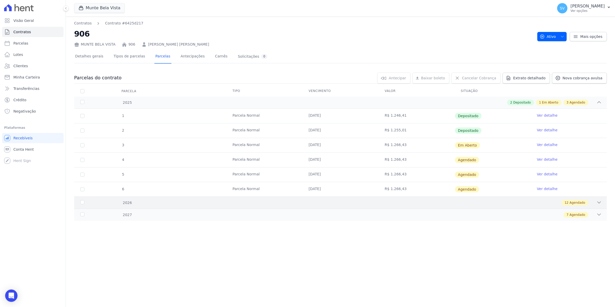
click at [596, 201] on icon at bounding box center [598, 202] width 5 height 5
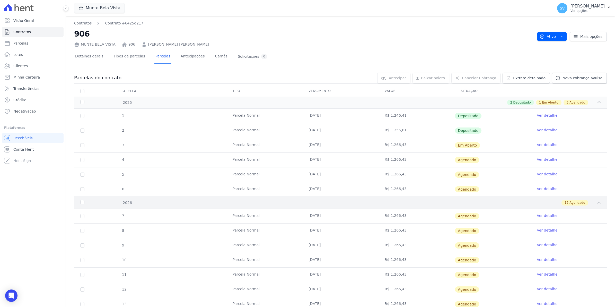
scroll to position [96, 0]
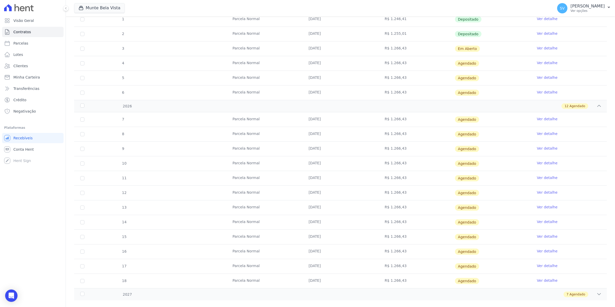
click at [540, 192] on link "Ver detalhe" at bounding box center [547, 192] width 21 height 5
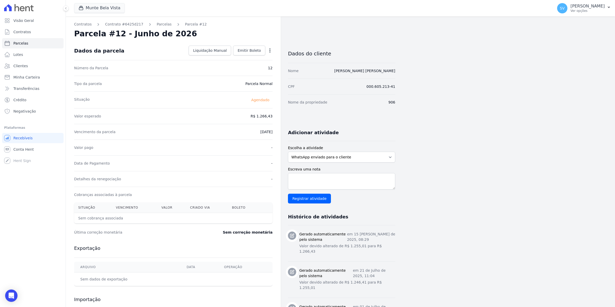
click at [269, 48] on icon "button" at bounding box center [269, 50] width 5 height 5
click at [243, 59] on link "Alterar" at bounding box center [247, 57] width 45 height 9
click at [237, 130] on input "[DATE]" at bounding box center [252, 131] width 41 height 11
type input "[DATE]"
click at [259, 49] on span "Salvar" at bounding box center [262, 50] width 11 height 5
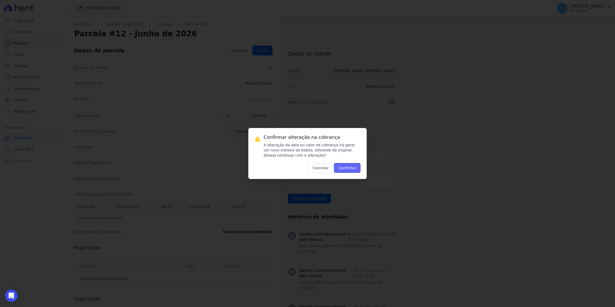
click at [359, 167] on button "Confirmar" at bounding box center [347, 168] width 27 height 10
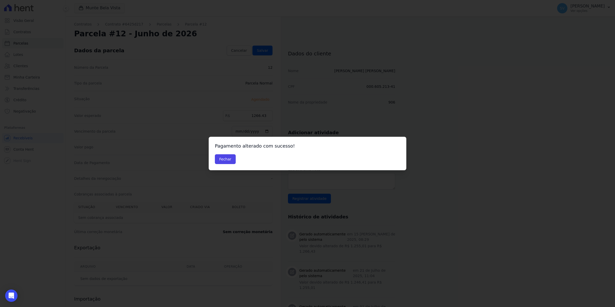
click at [223, 164] on div "Pagamento alterado com sucesso! Fechar" at bounding box center [308, 153] width 198 height 33
click at [222, 159] on button "Fechar" at bounding box center [225, 159] width 21 height 10
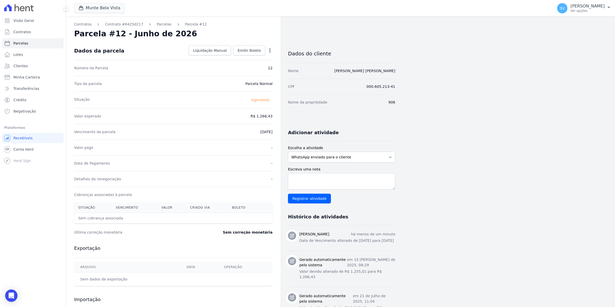
click at [226, 157] on div "Data de Pagamento -" at bounding box center [173, 163] width 198 height 16
click at [157, 22] on link "Parcelas" at bounding box center [164, 24] width 15 height 5
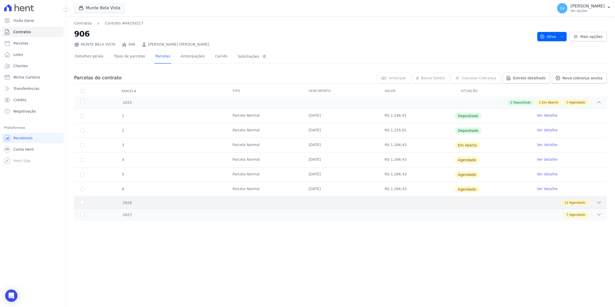
click at [601, 205] on icon at bounding box center [598, 202] width 5 height 5
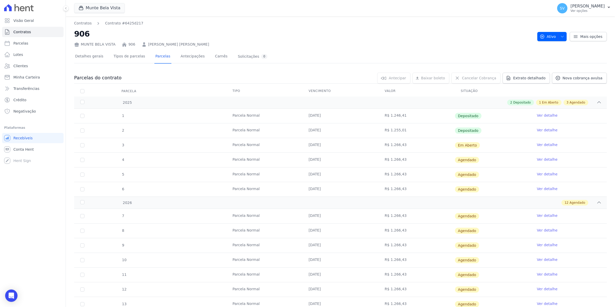
scroll to position [64, 0]
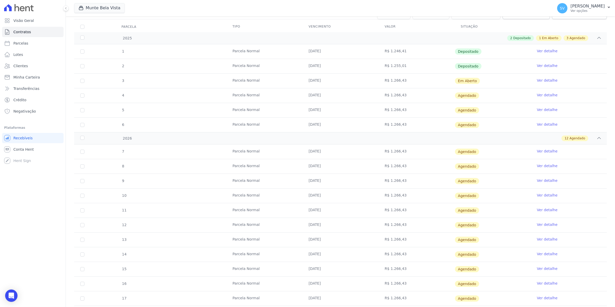
click at [541, 241] on link "Ver detalhe" at bounding box center [547, 238] width 21 height 5
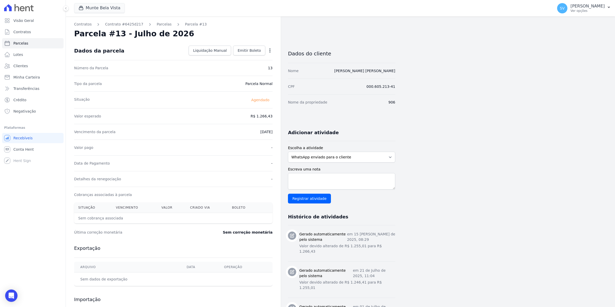
click at [267, 50] on icon "button" at bounding box center [269, 50] width 5 height 5
click at [235, 57] on link "Alterar" at bounding box center [247, 57] width 45 height 9
click at [241, 132] on input "2026-07-10" at bounding box center [252, 131] width 41 height 11
type input "2026-07-15"
click at [268, 46] on link "Salvar" at bounding box center [262, 51] width 20 height 10
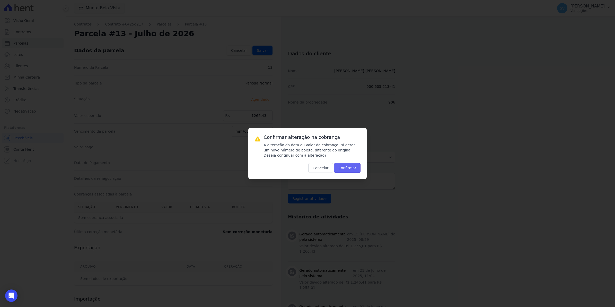
click at [356, 167] on button "Confirmar" at bounding box center [347, 168] width 27 height 10
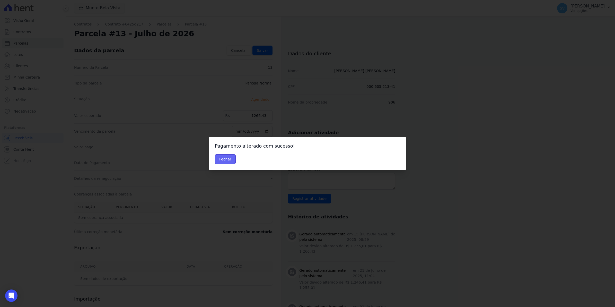
click at [223, 162] on button "Fechar" at bounding box center [225, 159] width 21 height 10
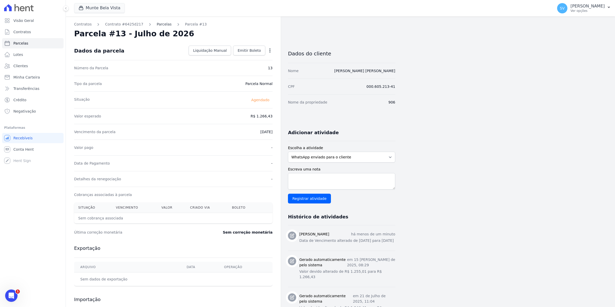
click at [157, 24] on link "Parcelas" at bounding box center [164, 24] width 15 height 5
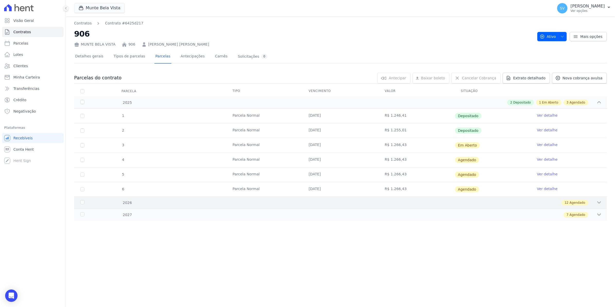
click at [597, 205] on icon at bounding box center [598, 202] width 5 height 5
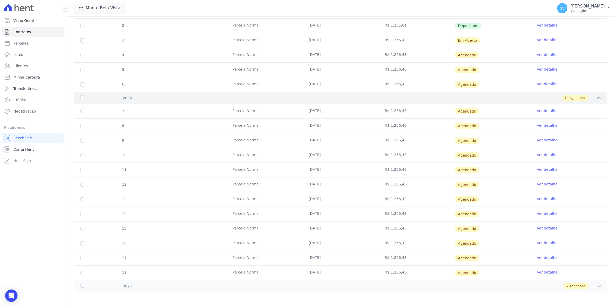
scroll to position [106, 0]
click at [539, 212] on link "Ver detalhe" at bounding box center [547, 212] width 21 height 5
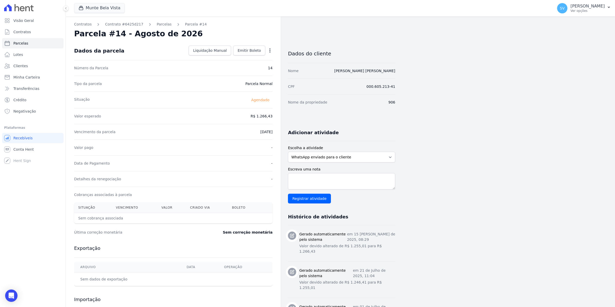
click at [269, 53] on icon "button" at bounding box center [269, 50] width 5 height 5
click at [244, 60] on link "Alterar" at bounding box center [247, 57] width 45 height 9
click at [237, 134] on input "[DATE]" at bounding box center [252, 131] width 41 height 11
type input "[DATE]"
click at [266, 52] on span "Salvar" at bounding box center [262, 50] width 11 height 5
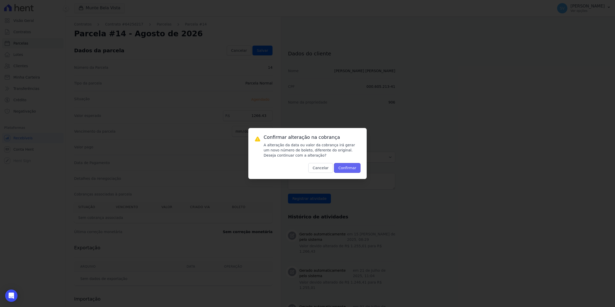
click at [350, 165] on button "Confirmar" at bounding box center [347, 168] width 27 height 10
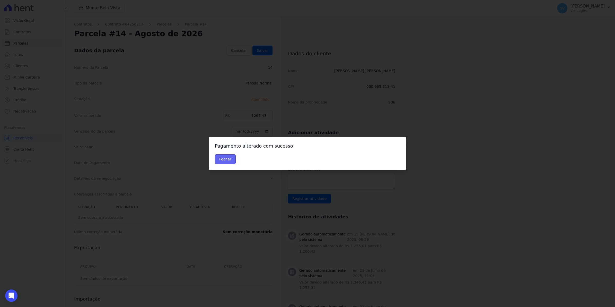
click at [226, 159] on button "Fechar" at bounding box center [225, 159] width 21 height 10
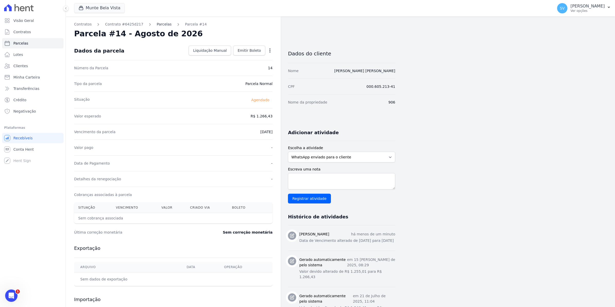
click at [157, 24] on link "Parcelas" at bounding box center [164, 24] width 15 height 5
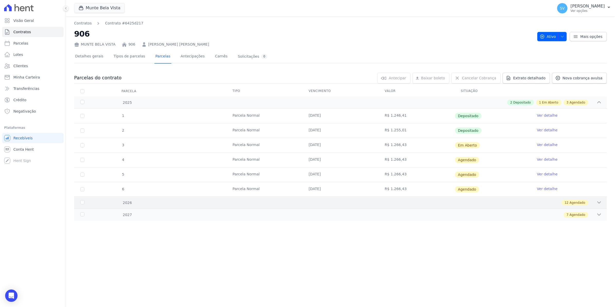
click at [595, 204] on div "12 Agendado" at bounding box center [367, 203] width 470 height 6
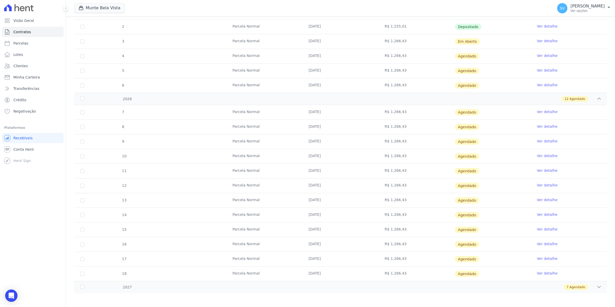
scroll to position [106, 0]
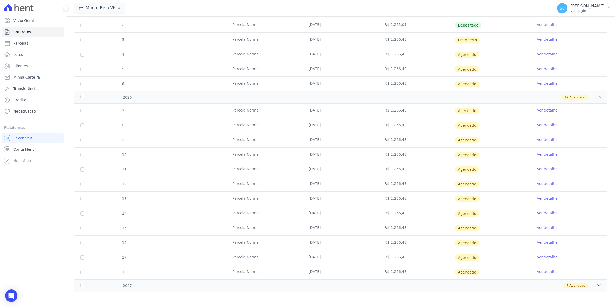
click at [538, 228] on link "Ver detalhe" at bounding box center [547, 227] width 21 height 5
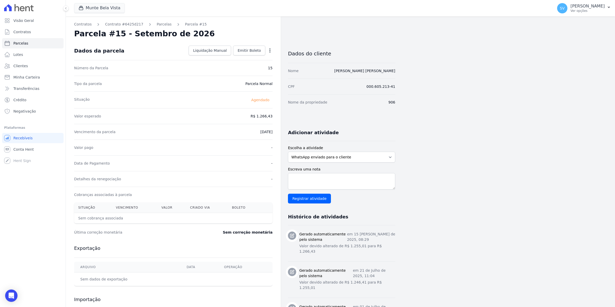
click at [268, 50] on icon "button" at bounding box center [269, 50] width 5 height 5
click at [236, 57] on link "Alterar" at bounding box center [247, 57] width 45 height 9
click at [237, 133] on input "2026-09-10" at bounding box center [252, 131] width 41 height 11
type input "2026-09-15"
click at [264, 49] on span "Salvar" at bounding box center [262, 50] width 11 height 5
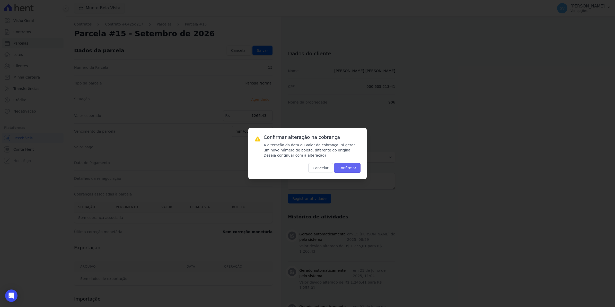
click at [346, 171] on button "Confirmar" at bounding box center [347, 168] width 27 height 10
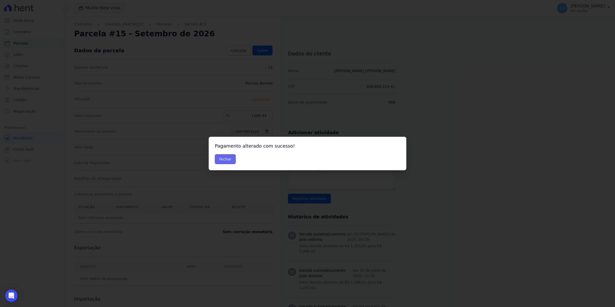
click at [217, 162] on button "Fechar" at bounding box center [225, 159] width 21 height 10
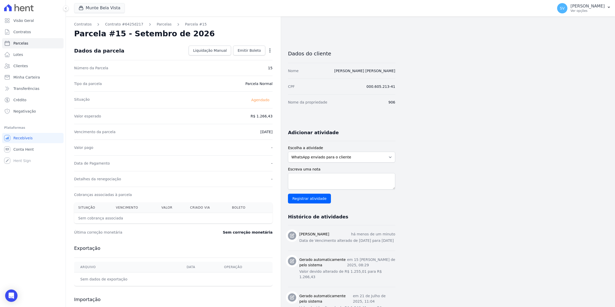
click at [223, 162] on div "Data de Pagamento -" at bounding box center [173, 163] width 198 height 16
click at [158, 24] on link "Parcelas" at bounding box center [164, 24] width 15 height 5
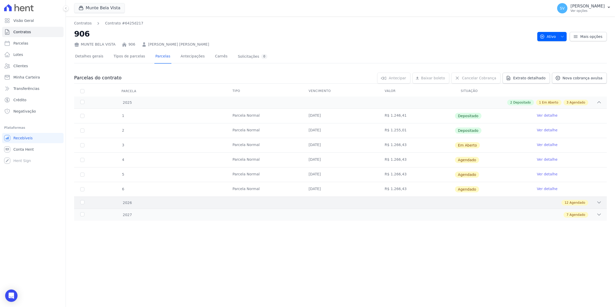
click at [597, 201] on icon at bounding box center [598, 202] width 5 height 5
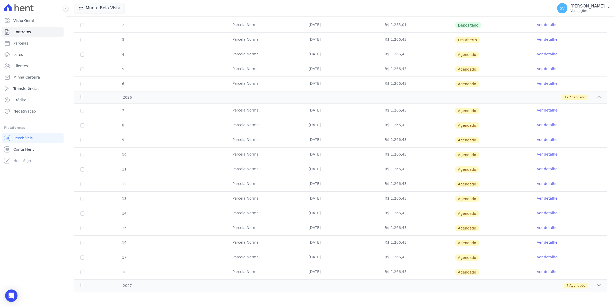
scroll to position [106, 0]
click at [547, 244] on link "Ver detalhe" at bounding box center [547, 241] width 21 height 5
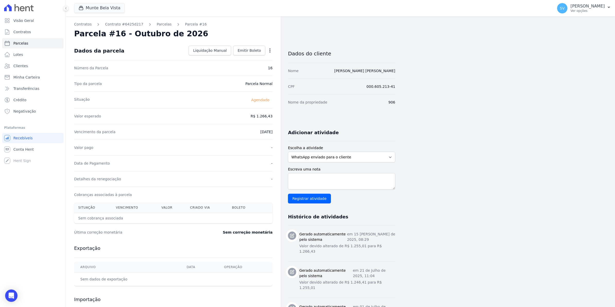
click at [270, 50] on icon "button" at bounding box center [269, 50] width 5 height 5
click at [236, 57] on link "Alterar" at bounding box center [247, 57] width 45 height 9
click at [241, 130] on input "2026-10-10" at bounding box center [252, 131] width 41 height 11
type input "2026-10-15"
click at [263, 53] on link "Salvar" at bounding box center [262, 51] width 20 height 10
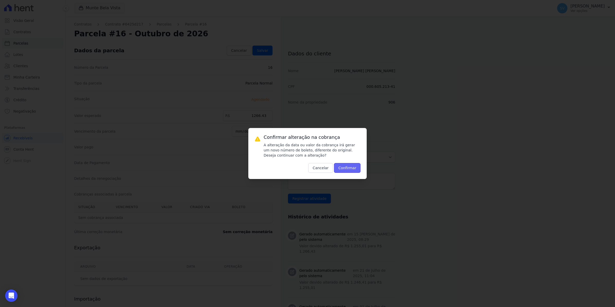
click at [352, 168] on button "Confirmar" at bounding box center [347, 168] width 27 height 10
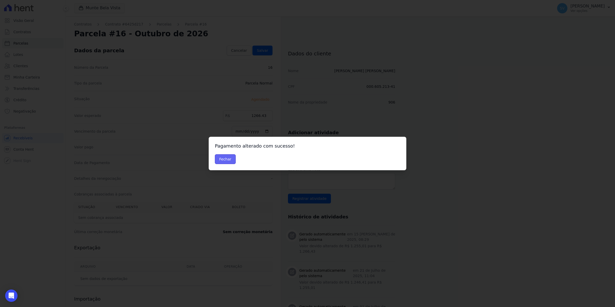
click at [217, 162] on button "Fechar" at bounding box center [225, 159] width 21 height 10
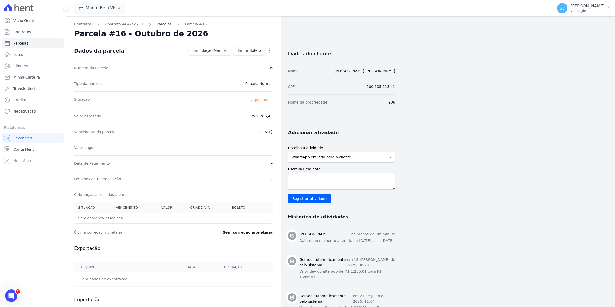
click at [158, 22] on link "Parcelas" at bounding box center [164, 24] width 15 height 5
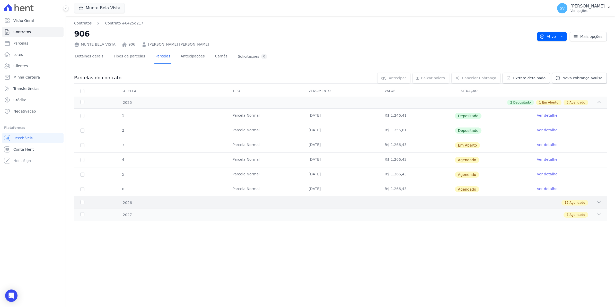
click at [597, 203] on icon at bounding box center [598, 202] width 5 height 5
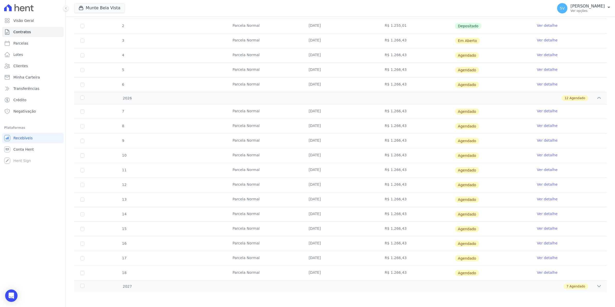
scroll to position [106, 0]
click at [541, 258] on link "Ver detalhe" at bounding box center [547, 256] width 21 height 5
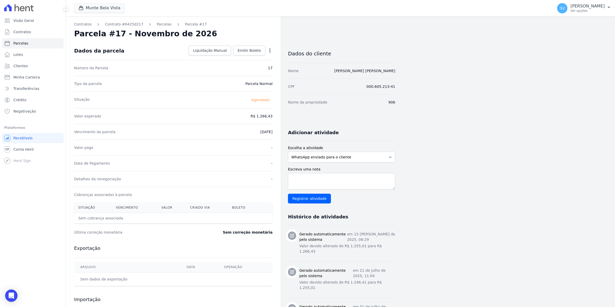
click at [271, 49] on icon "button" at bounding box center [269, 50] width 5 height 5
click at [240, 58] on link "Alterar" at bounding box center [247, 57] width 45 height 9
click at [238, 133] on input "[DATE]" at bounding box center [252, 131] width 41 height 11
type input "[DATE]"
click at [262, 48] on span "Salvar" at bounding box center [262, 50] width 11 height 5
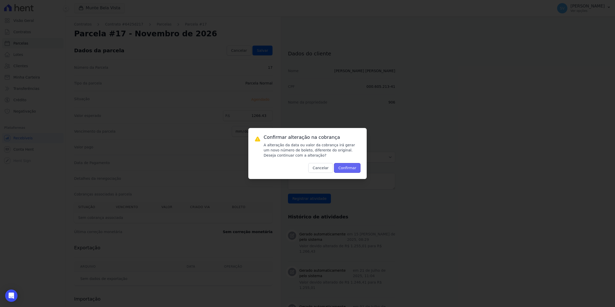
click at [351, 170] on button "Confirmar" at bounding box center [347, 168] width 27 height 10
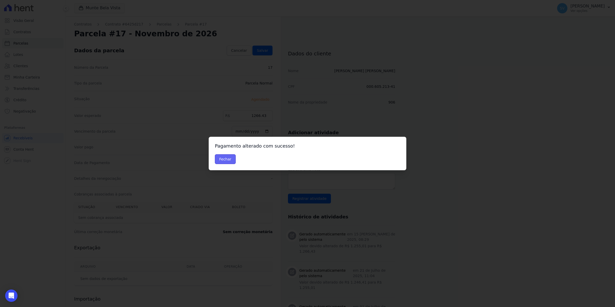
click at [222, 157] on button "Fechar" at bounding box center [225, 159] width 21 height 10
click at [228, 161] on button "Fechar" at bounding box center [225, 159] width 21 height 10
click at [225, 161] on button "Fechar" at bounding box center [225, 159] width 21 height 10
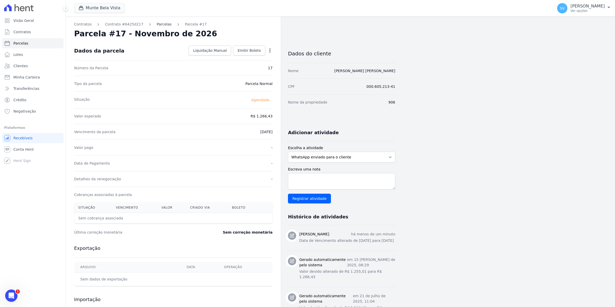
click at [157, 25] on link "Parcelas" at bounding box center [164, 24] width 15 height 5
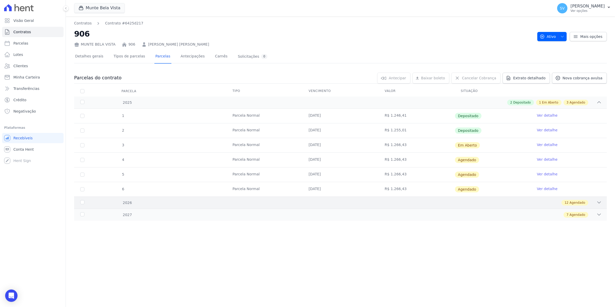
click at [599, 201] on icon at bounding box center [598, 202] width 5 height 5
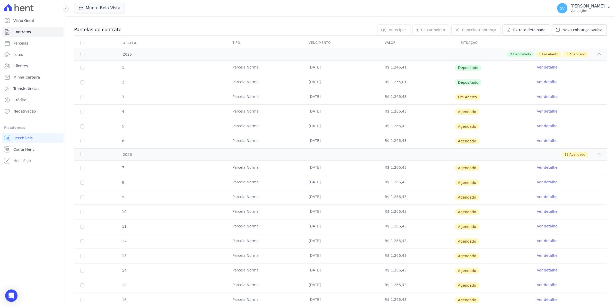
scroll to position [106, 0]
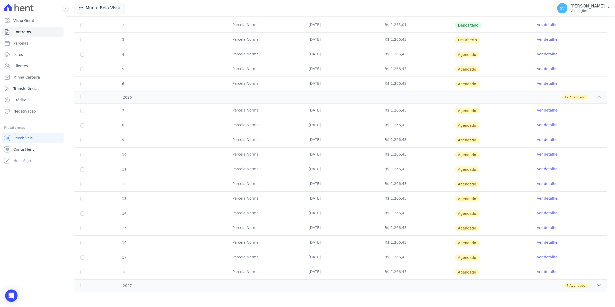
click at [546, 271] on link "Ver detalhe" at bounding box center [547, 271] width 21 height 5
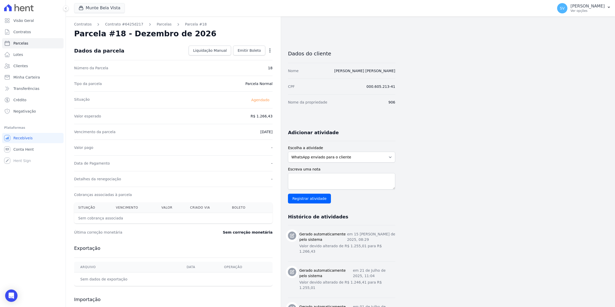
click at [269, 52] on icon "button" at bounding box center [269, 50] width 5 height 5
click at [253, 60] on link "Alterar" at bounding box center [247, 57] width 45 height 9
click at [238, 132] on input "2026-12-10" at bounding box center [252, 131] width 41 height 11
type input "2026-12-15"
click at [262, 52] on span "Salvar" at bounding box center [262, 50] width 11 height 5
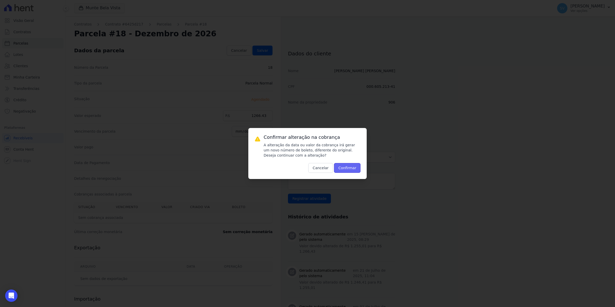
click at [352, 167] on button "Confirmar" at bounding box center [347, 168] width 27 height 10
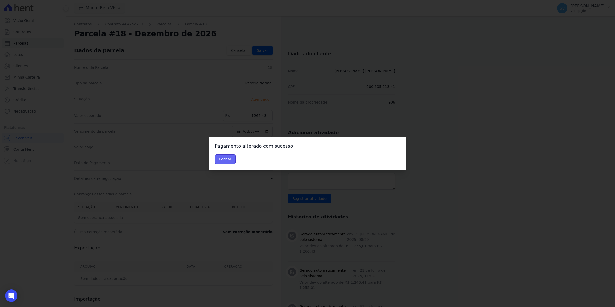
click at [229, 161] on button "Fechar" at bounding box center [225, 159] width 21 height 10
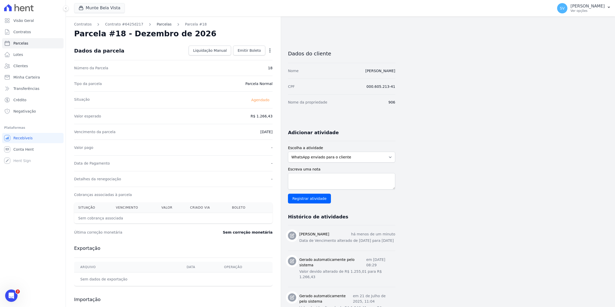
click at [157, 23] on link "Parcelas" at bounding box center [164, 24] width 15 height 5
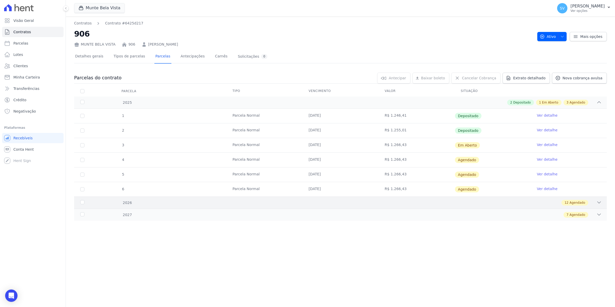
click at [597, 201] on icon at bounding box center [598, 202] width 5 height 5
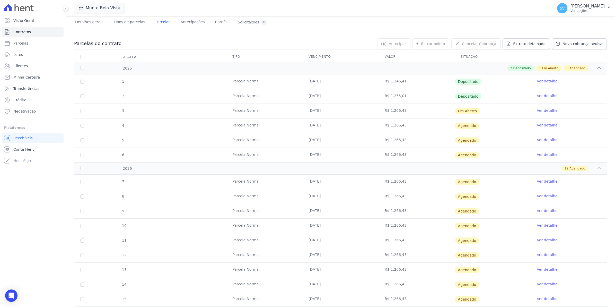
scroll to position [106, 0]
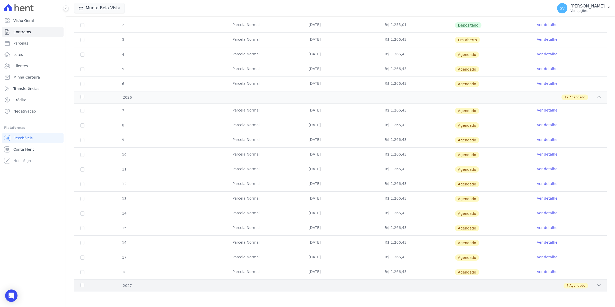
click at [596, 287] on icon at bounding box center [598, 284] width 5 height 5
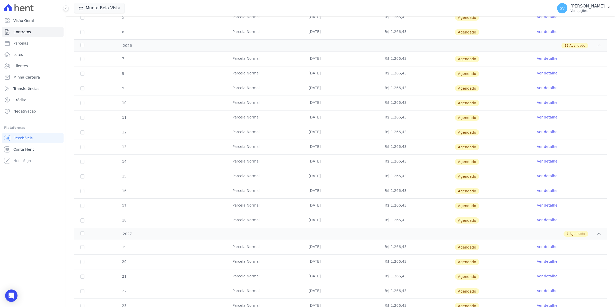
scroll to position [209, 0]
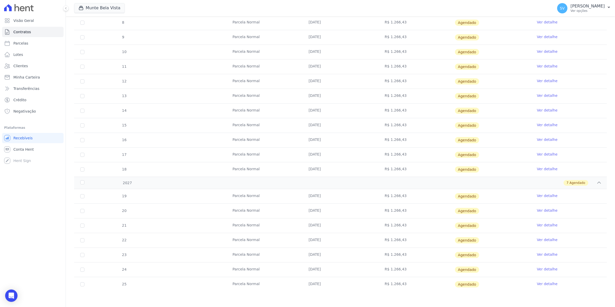
click at [540, 195] on link "Ver detalhe" at bounding box center [547, 195] width 21 height 5
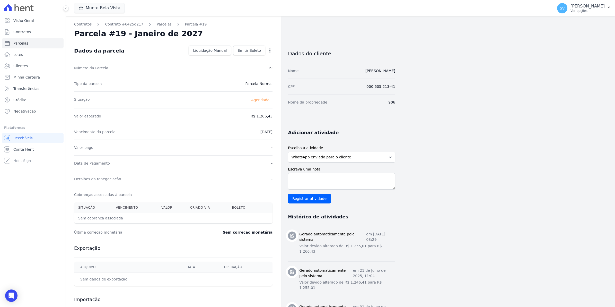
click at [270, 50] on icon "button" at bounding box center [269, 50] width 5 height 5
click at [243, 56] on link "Alterar" at bounding box center [247, 57] width 45 height 9
click at [240, 132] on input "[DATE]" at bounding box center [252, 131] width 41 height 11
type input "[DATE]"
click at [265, 51] on span "Salvar" at bounding box center [262, 50] width 11 height 5
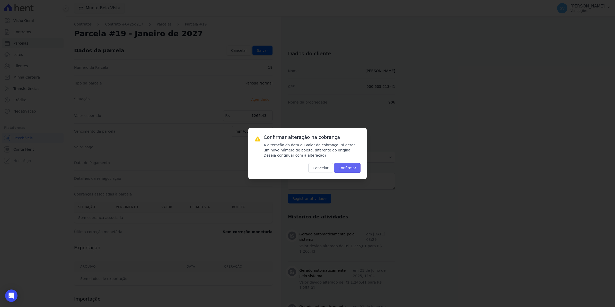
click at [346, 169] on button "Confirmar" at bounding box center [347, 168] width 27 height 10
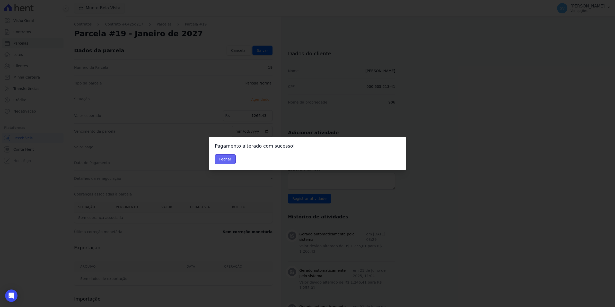
click at [220, 163] on button "Fechar" at bounding box center [225, 159] width 21 height 10
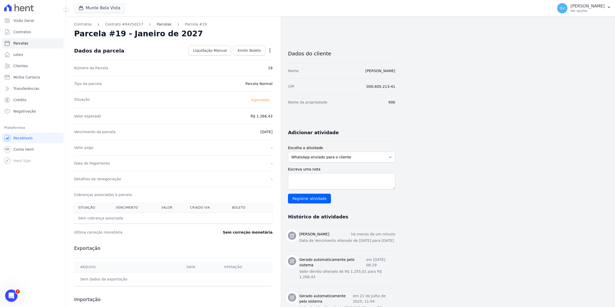
click at [157, 23] on link "Parcelas" at bounding box center [164, 24] width 15 height 5
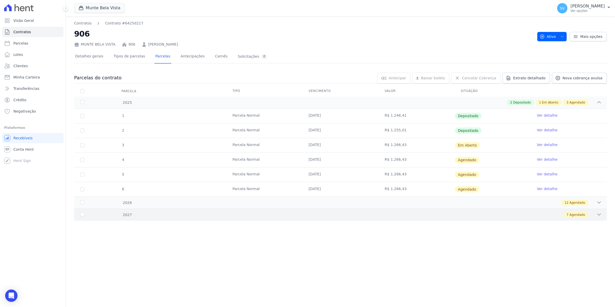
click at [600, 214] on icon at bounding box center [598, 214] width 5 height 5
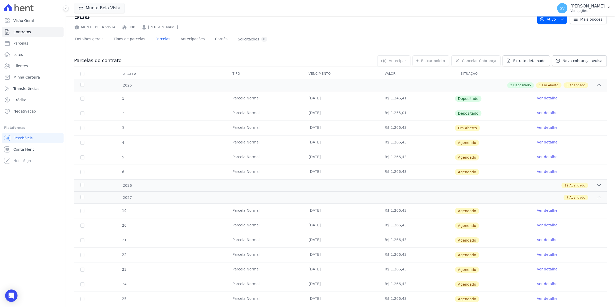
scroll to position [32, 0]
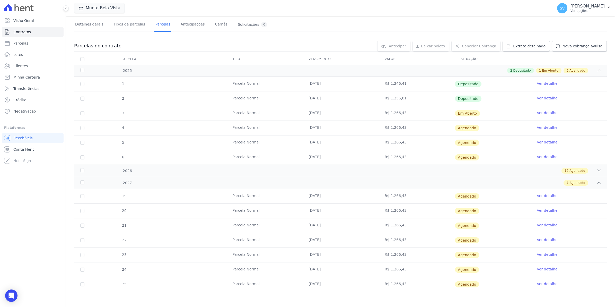
click at [539, 210] on link "Ver detalhe" at bounding box center [547, 210] width 21 height 5
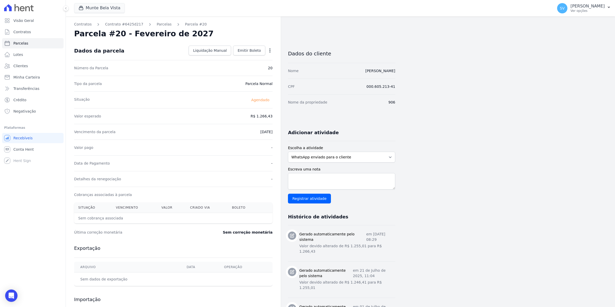
click at [269, 48] on icon "button" at bounding box center [269, 50] width 5 height 5
click at [237, 57] on link "Alterar" at bounding box center [247, 57] width 45 height 9
click at [241, 130] on input "2027-02-10" at bounding box center [252, 131] width 41 height 11
type input "2027-02-15"
click at [259, 50] on span "Salvar" at bounding box center [262, 50] width 11 height 5
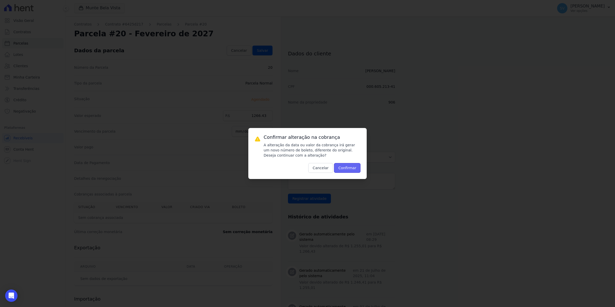
click at [349, 167] on button "Confirmar" at bounding box center [347, 168] width 27 height 10
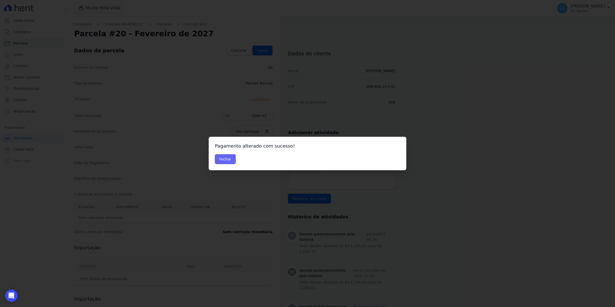
click at [222, 157] on button "Fechar" at bounding box center [225, 159] width 21 height 10
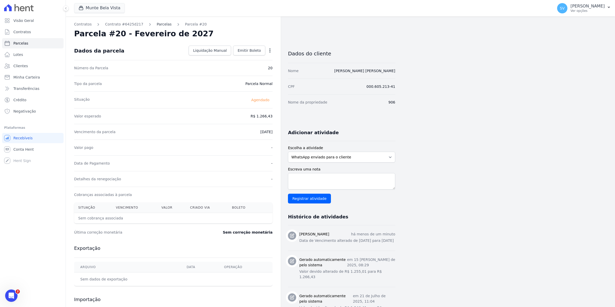
click at [157, 23] on link "Parcelas" at bounding box center [164, 24] width 15 height 5
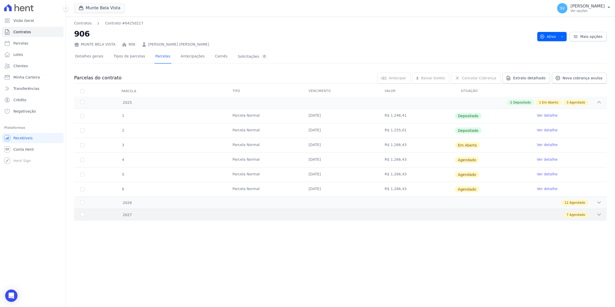
click at [597, 217] on div at bounding box center [598, 215] width 5 height 6
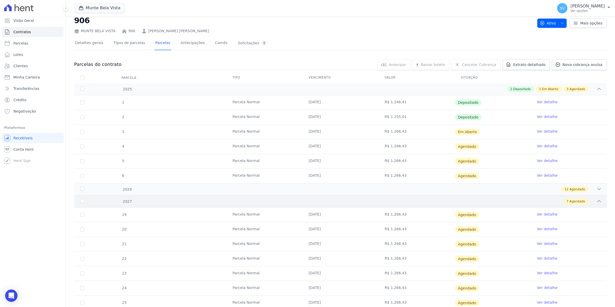
scroll to position [32, 0]
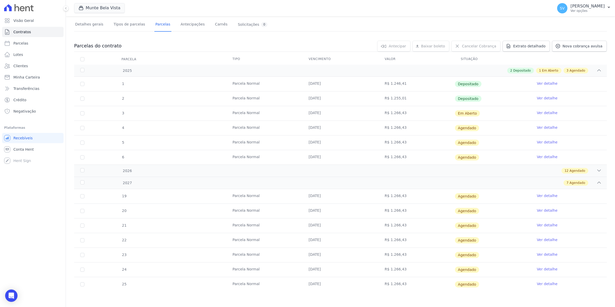
click at [537, 225] on link "Ver detalhe" at bounding box center [547, 224] width 21 height 5
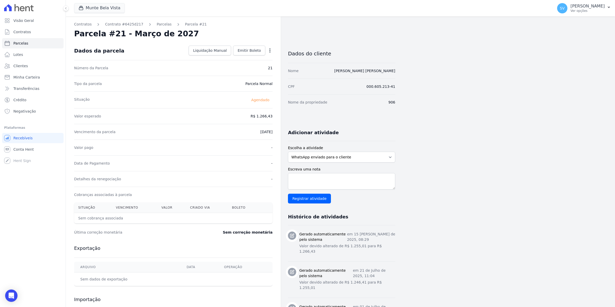
click at [271, 50] on icon "button" at bounding box center [269, 50] width 5 height 5
click at [244, 60] on link "Alterar" at bounding box center [247, 57] width 45 height 9
click at [238, 132] on input "2027-03-10" at bounding box center [252, 131] width 41 height 11
type input "2027-03-15"
click at [264, 49] on span "Salvar" at bounding box center [262, 50] width 11 height 5
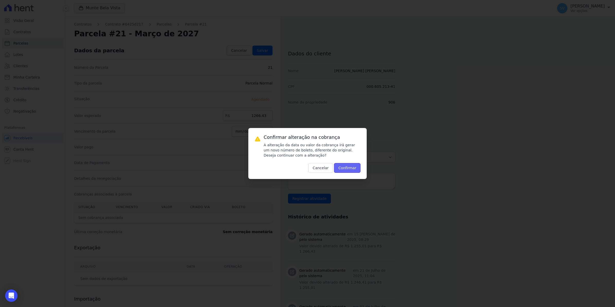
click at [349, 171] on button "Confirmar" at bounding box center [347, 168] width 27 height 10
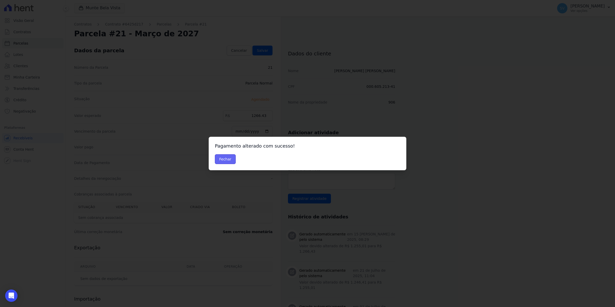
click at [225, 163] on button "Fechar" at bounding box center [225, 159] width 21 height 10
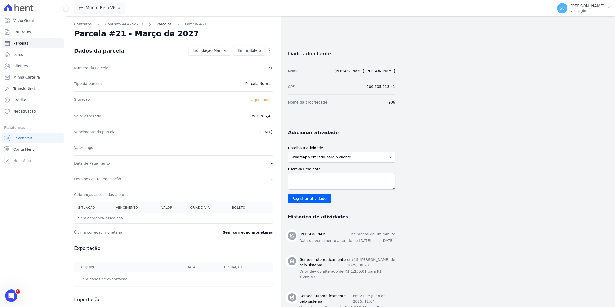
click at [157, 23] on link "Parcelas" at bounding box center [164, 24] width 15 height 5
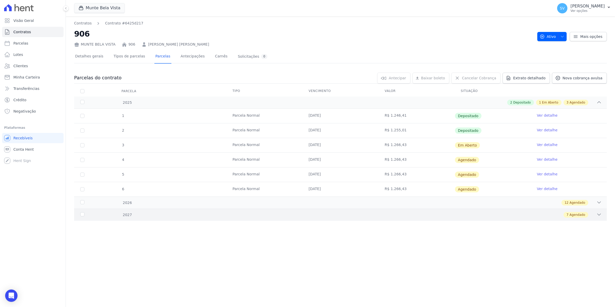
click at [599, 217] on div at bounding box center [598, 215] width 5 height 6
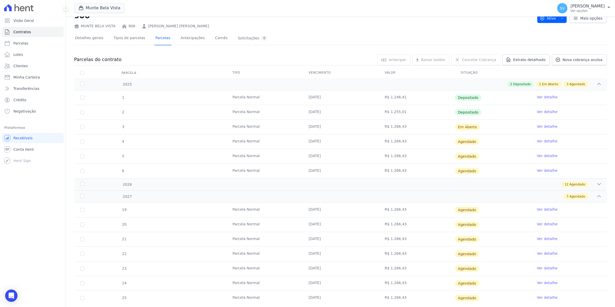
scroll to position [32, 0]
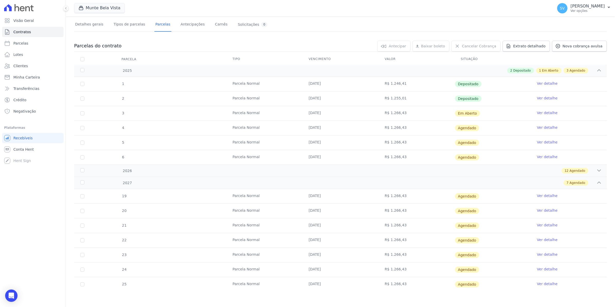
click at [538, 238] on link "Ver detalhe" at bounding box center [547, 239] width 21 height 5
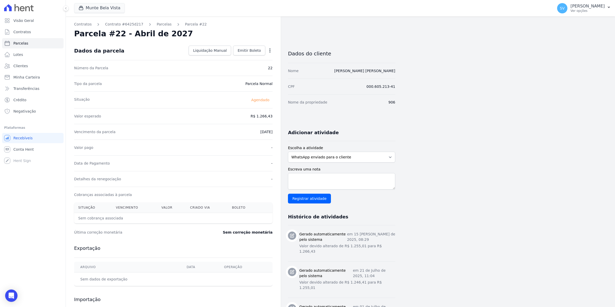
click at [269, 50] on icon "button" at bounding box center [269, 50] width 5 height 5
click at [236, 56] on link "Alterar" at bounding box center [247, 57] width 45 height 9
click at [239, 131] on input "2027-04-10" at bounding box center [252, 131] width 41 height 11
type input "2027-04-15"
click at [266, 47] on link "Salvar" at bounding box center [262, 51] width 20 height 10
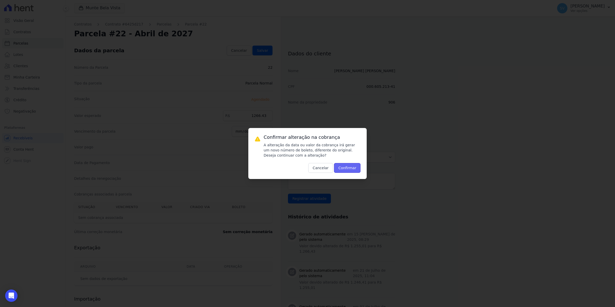
click at [345, 170] on button "Confirmar" at bounding box center [347, 168] width 27 height 10
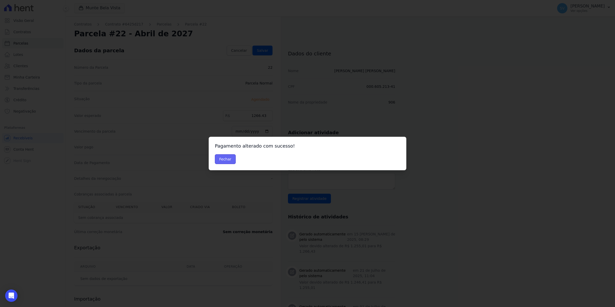
click at [215, 157] on button "Fechar" at bounding box center [225, 159] width 21 height 10
click at [218, 157] on button "Fechar" at bounding box center [225, 159] width 21 height 10
click at [222, 158] on button "Fechar" at bounding box center [225, 159] width 21 height 10
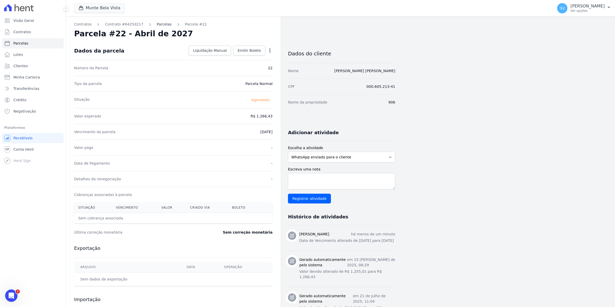
click at [159, 25] on link "Parcelas" at bounding box center [164, 24] width 15 height 5
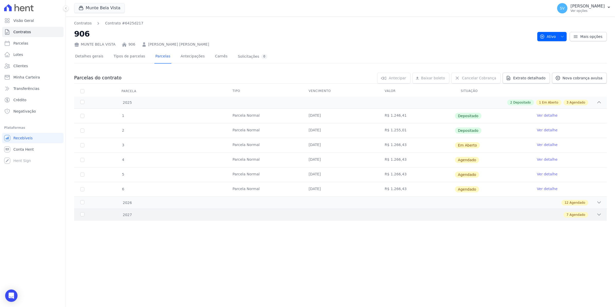
click at [597, 217] on icon at bounding box center [598, 214] width 5 height 5
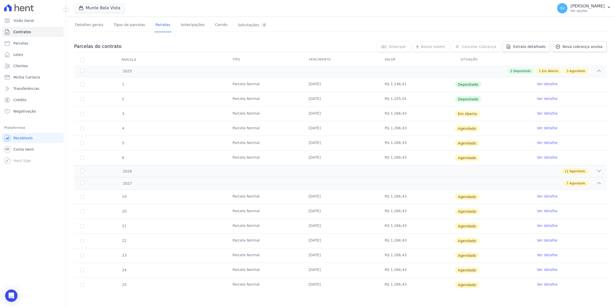
scroll to position [32, 0]
click at [539, 252] on link "Ver detalhe" at bounding box center [547, 254] width 21 height 5
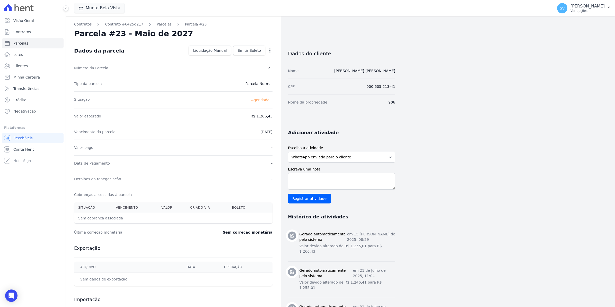
click at [269, 52] on icon "button" at bounding box center [269, 50] width 5 height 5
click at [235, 57] on link "Alterar" at bounding box center [247, 57] width 45 height 9
click at [240, 131] on input "2027-05-10" at bounding box center [252, 131] width 41 height 11
type input "2027-05-15"
click at [265, 55] on link "Salvar" at bounding box center [262, 51] width 20 height 10
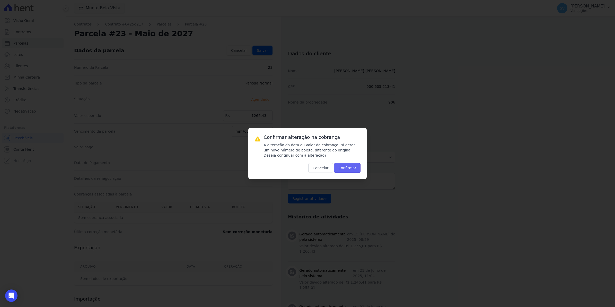
click at [353, 169] on button "Confirmar" at bounding box center [347, 168] width 27 height 10
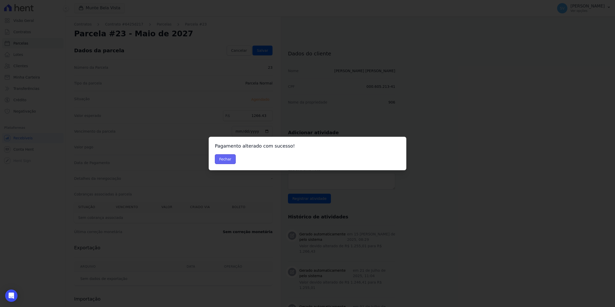
click at [230, 157] on button "Fechar" at bounding box center [225, 159] width 21 height 10
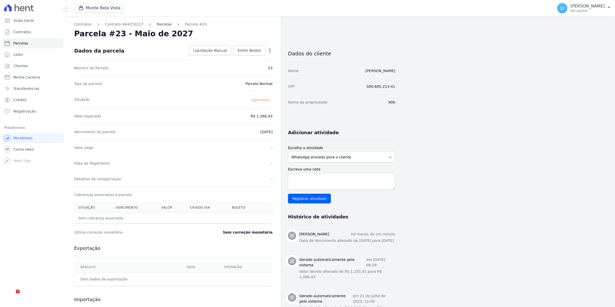
click at [157, 23] on link "Parcelas" at bounding box center [164, 24] width 15 height 5
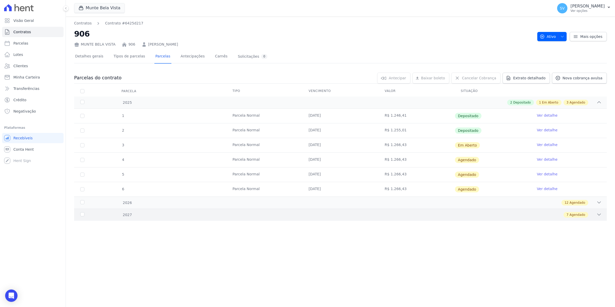
click at [596, 214] on icon at bounding box center [598, 214] width 5 height 5
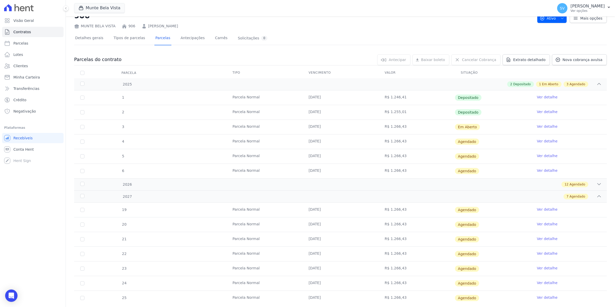
scroll to position [32, 0]
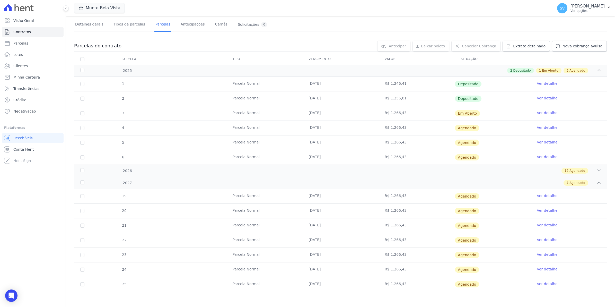
click at [548, 269] on link "Ver detalhe" at bounding box center [547, 268] width 21 height 5
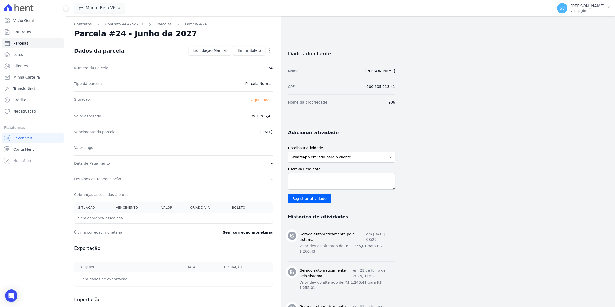
click at [268, 53] on icon "button" at bounding box center [269, 50] width 5 height 5
click at [238, 57] on link "Alterar" at bounding box center [247, 57] width 45 height 9
click at [240, 132] on input "2027-06-10" at bounding box center [252, 131] width 41 height 11
type input "2027-06-15"
click at [263, 52] on span "Salvar" at bounding box center [262, 50] width 11 height 5
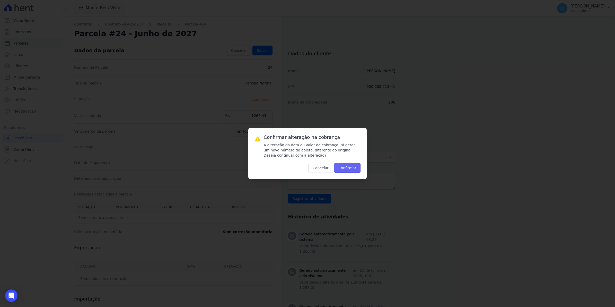
click at [345, 172] on button "Confirmar" at bounding box center [347, 168] width 27 height 10
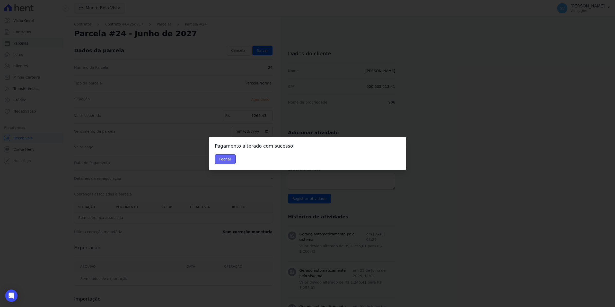
click at [217, 161] on button "Fechar" at bounding box center [225, 159] width 21 height 10
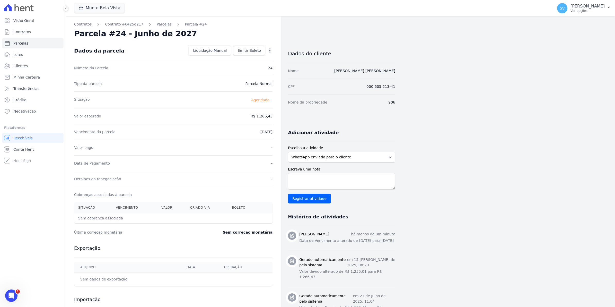
click at [152, 21] on div "Contratos Contrato #6425d217 [GEOGRAPHIC_DATA] Parcela #24 [GEOGRAPHIC_DATA] #2…" at bounding box center [173, 205] width 215 height 378
click at [157, 23] on link "Parcelas" at bounding box center [164, 24] width 15 height 5
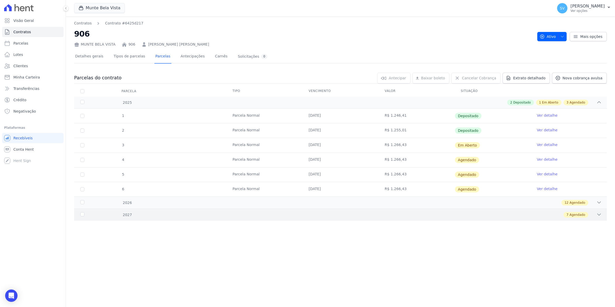
click at [598, 214] on icon at bounding box center [598, 214] width 5 height 5
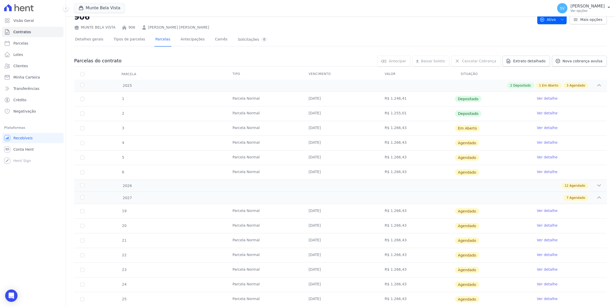
scroll to position [32, 0]
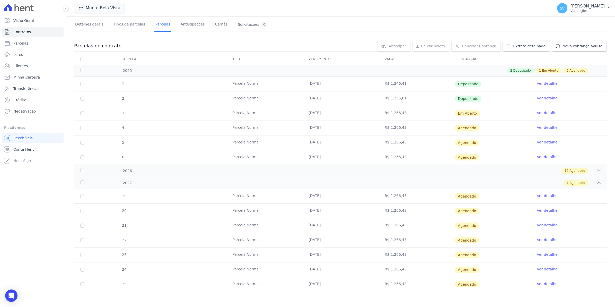
click at [542, 283] on link "Ver detalhe" at bounding box center [547, 283] width 21 height 5
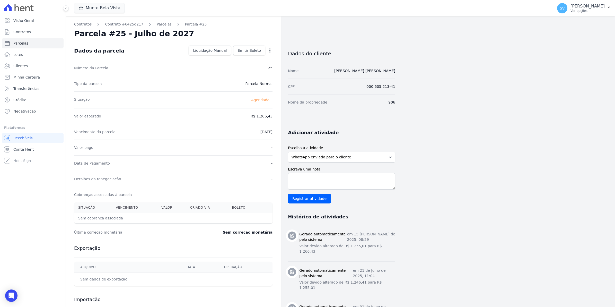
click at [269, 51] on icon "button" at bounding box center [269, 50] width 5 height 5
click at [240, 57] on link "Alterar" at bounding box center [247, 57] width 45 height 9
click at [238, 133] on input "[DATE]" at bounding box center [252, 131] width 41 height 11
type input "[DATE]"
click at [261, 50] on span "Salvar" at bounding box center [262, 50] width 11 height 5
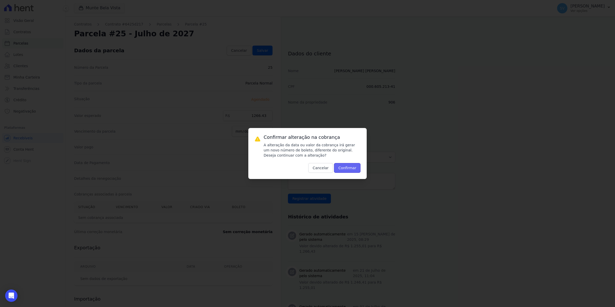
click at [347, 167] on button "Confirmar" at bounding box center [347, 168] width 27 height 10
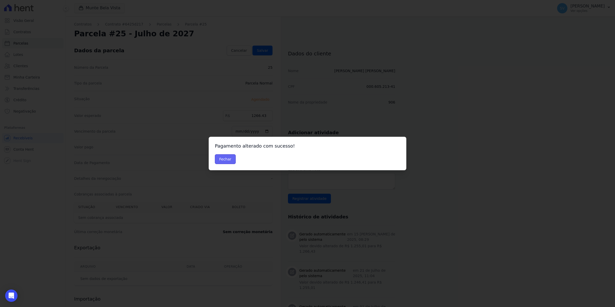
click at [228, 159] on button "Fechar" at bounding box center [225, 159] width 21 height 10
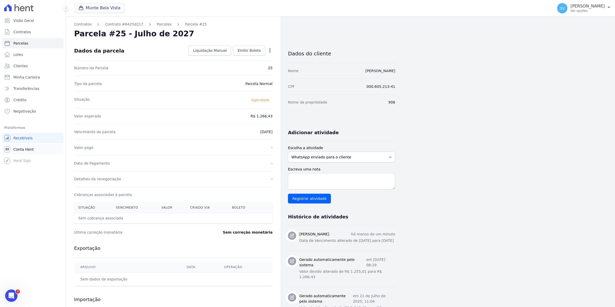
click at [24, 151] on span "Conta Hent" at bounding box center [23, 149] width 20 height 5
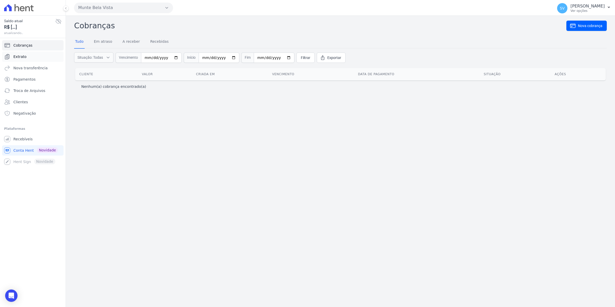
click at [22, 57] on span "Extrato" at bounding box center [19, 56] width 13 height 5
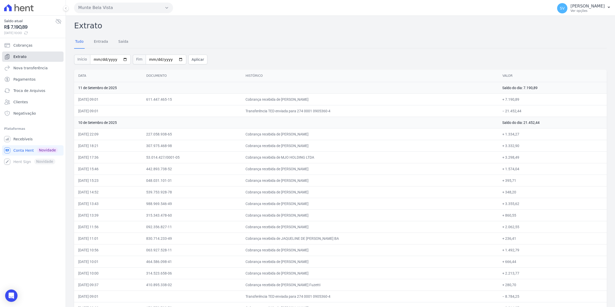
click at [16, 57] on span "Extrato" at bounding box center [19, 56] width 13 height 5
click at [19, 142] on link "Recebíveis" at bounding box center [32, 139] width 61 height 10
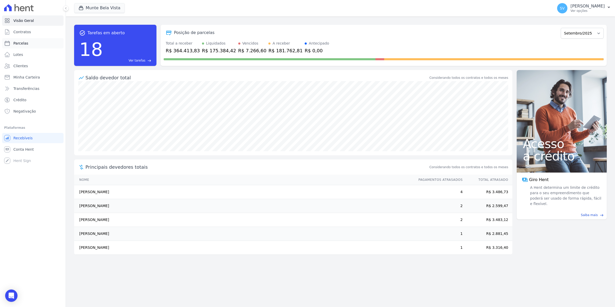
click at [14, 44] on span "Parcelas" at bounding box center [20, 43] width 15 height 5
select select
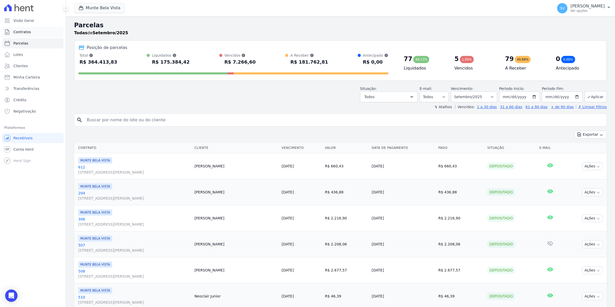
click at [23, 34] on span "Contratos" at bounding box center [21, 31] width 17 height 5
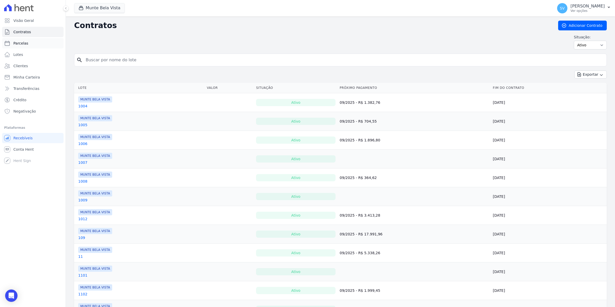
click at [18, 41] on span "Parcelas" at bounding box center [20, 43] width 15 height 5
select select
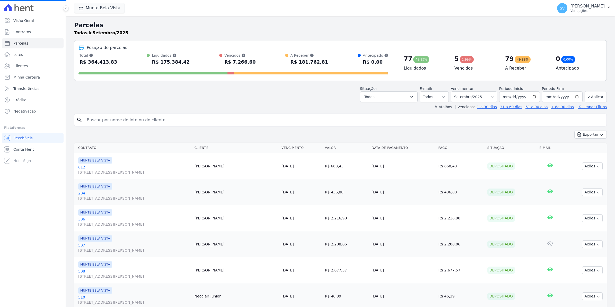
select select
click at [21, 153] on link "Conta Hent" at bounding box center [32, 149] width 61 height 10
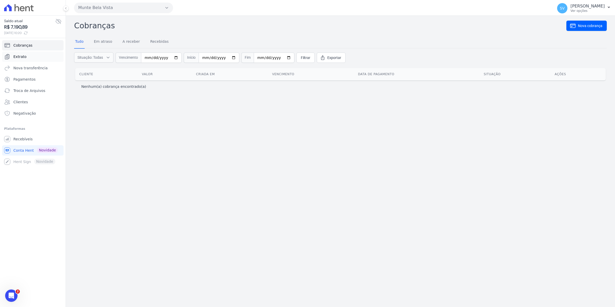
click at [20, 55] on span "Extrato" at bounding box center [19, 56] width 13 height 5
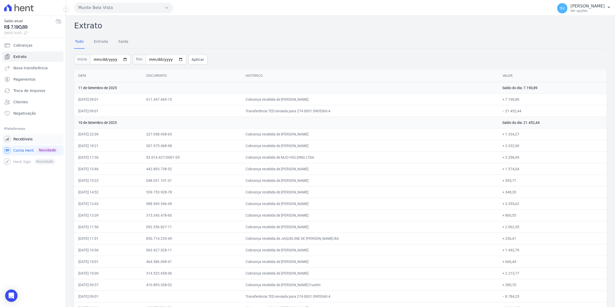
click at [26, 138] on span "Recebíveis" at bounding box center [22, 138] width 19 height 5
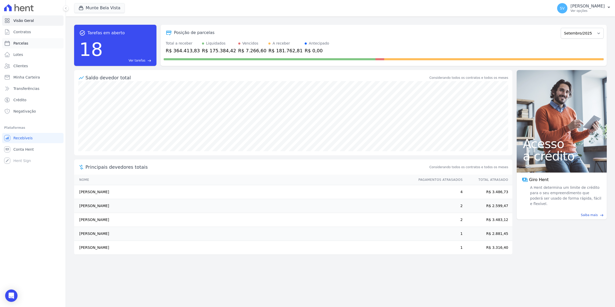
click at [31, 43] on link "Parcelas" at bounding box center [32, 43] width 61 height 10
select select
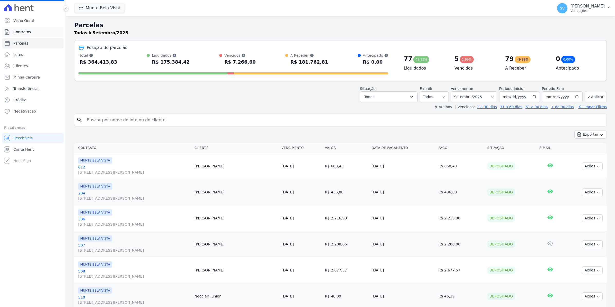
select select
click at [23, 147] on span "Conta Hent" at bounding box center [23, 149] width 20 height 5
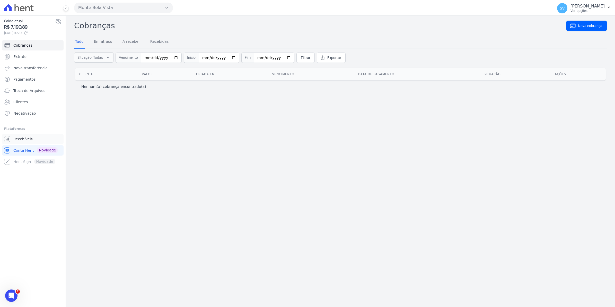
click at [21, 141] on span "Recebíveis" at bounding box center [22, 138] width 19 height 5
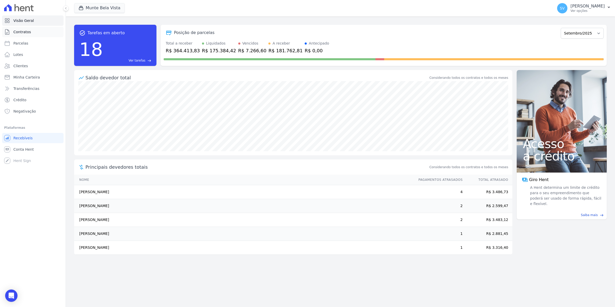
click at [16, 30] on span "Contratos" at bounding box center [21, 31] width 17 height 5
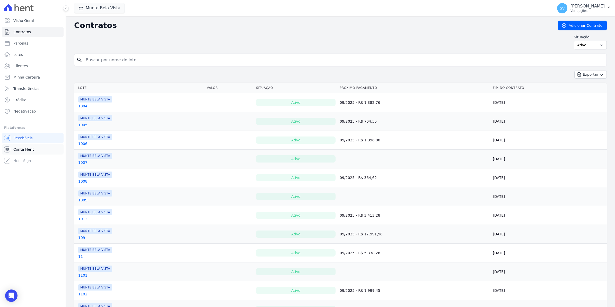
click at [27, 148] on span "Conta Hent" at bounding box center [23, 149] width 20 height 5
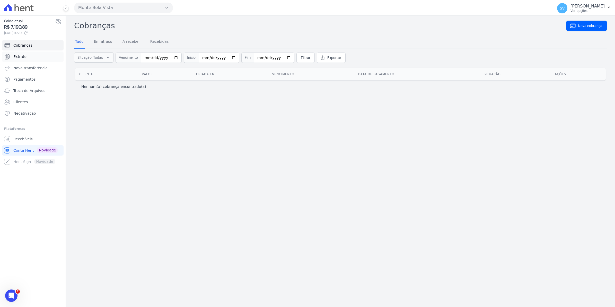
click at [20, 57] on span "Extrato" at bounding box center [19, 56] width 13 height 5
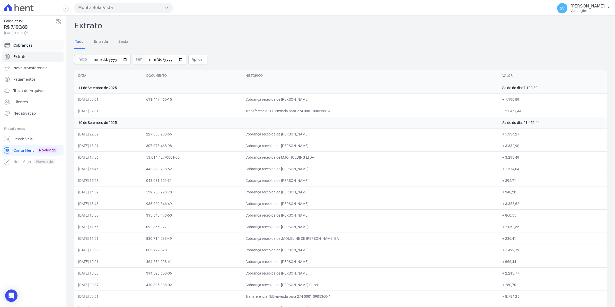
click at [16, 44] on span "Cobranças" at bounding box center [22, 45] width 19 height 5
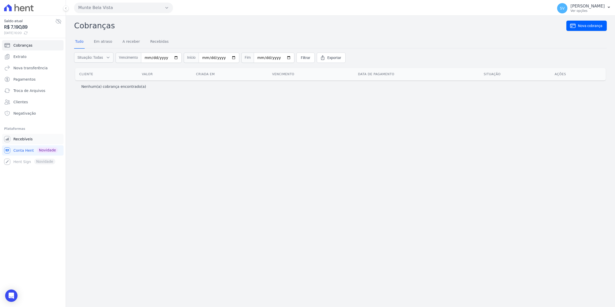
click at [17, 140] on span "Recebíveis" at bounding box center [22, 138] width 19 height 5
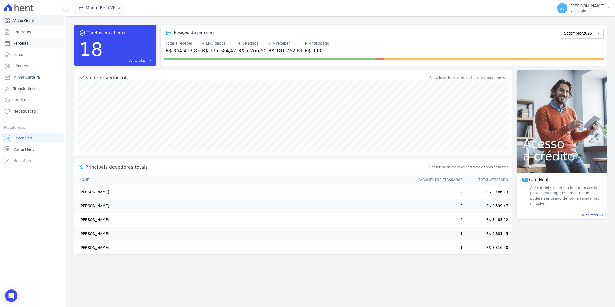
click at [14, 40] on link "Parcelas" at bounding box center [32, 43] width 61 height 10
select select
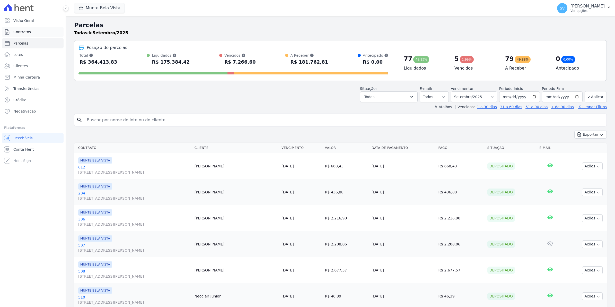
select select
click at [17, 34] on span "Contratos" at bounding box center [21, 31] width 17 height 5
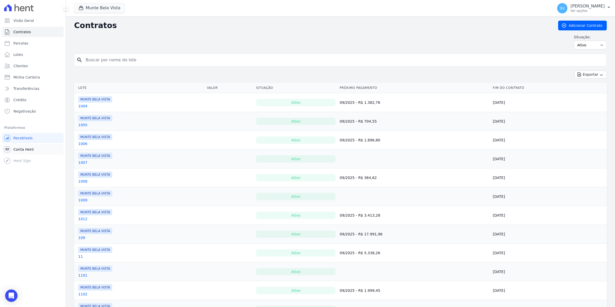
click at [24, 150] on span "Conta Hent" at bounding box center [23, 149] width 20 height 5
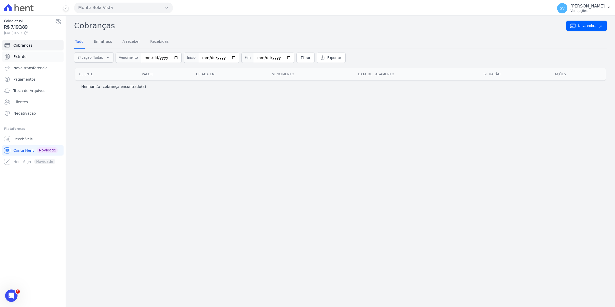
click at [21, 53] on link "Extrato" at bounding box center [32, 56] width 61 height 10
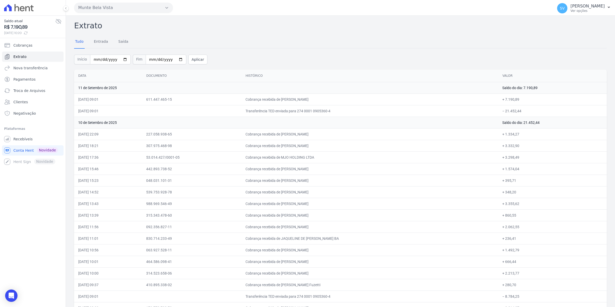
click at [209, 117] on td "10 de Setembro de 2025" at bounding box center [286, 123] width 424 height 12
click at [22, 134] on link "Recebíveis" at bounding box center [32, 139] width 61 height 10
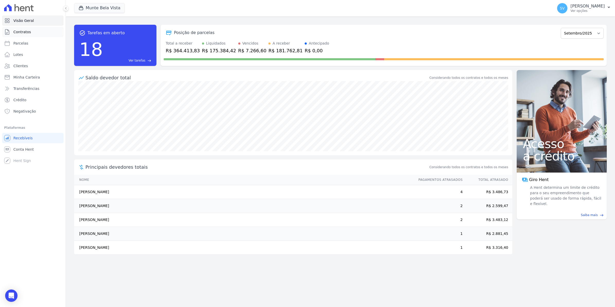
click at [20, 33] on span "Contratos" at bounding box center [21, 31] width 17 height 5
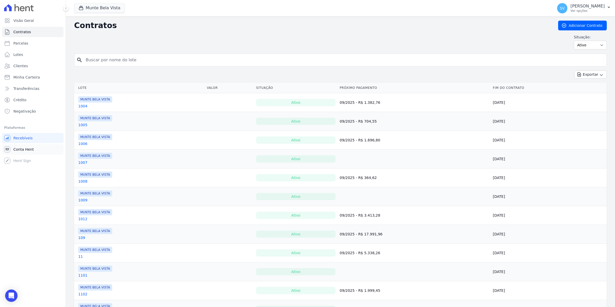
click at [27, 148] on span "Conta Hent" at bounding box center [23, 149] width 20 height 5
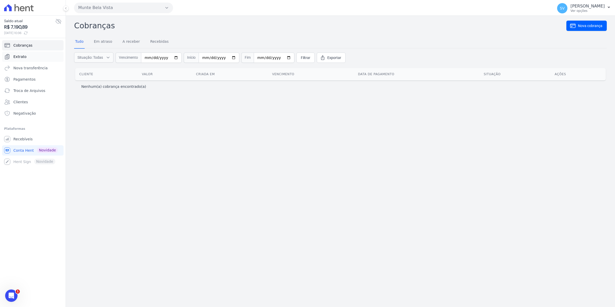
click at [19, 56] on span "Extrato" at bounding box center [19, 56] width 13 height 5
